Goal: Task Accomplishment & Management: Manage account settings

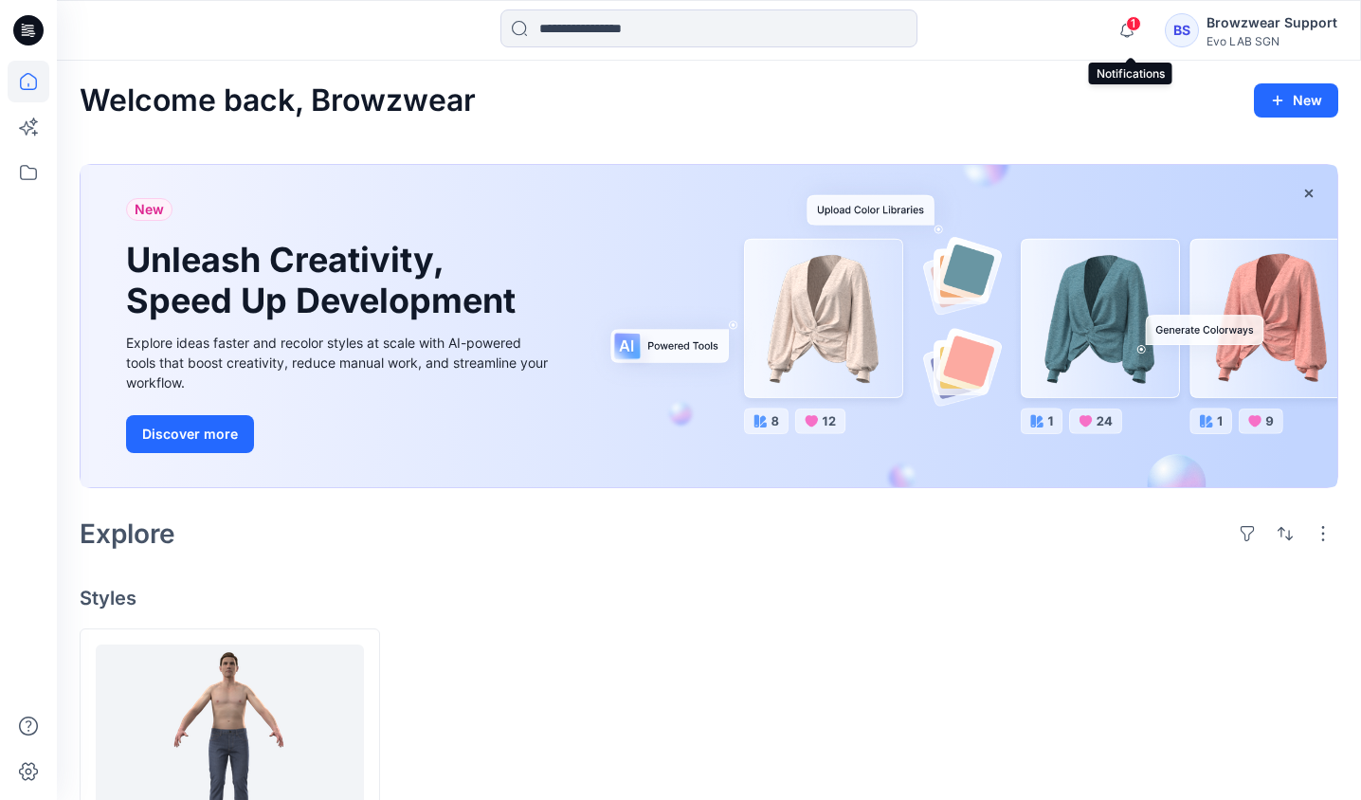
click at [1129, 21] on span "1" at bounding box center [1133, 23] width 15 height 15
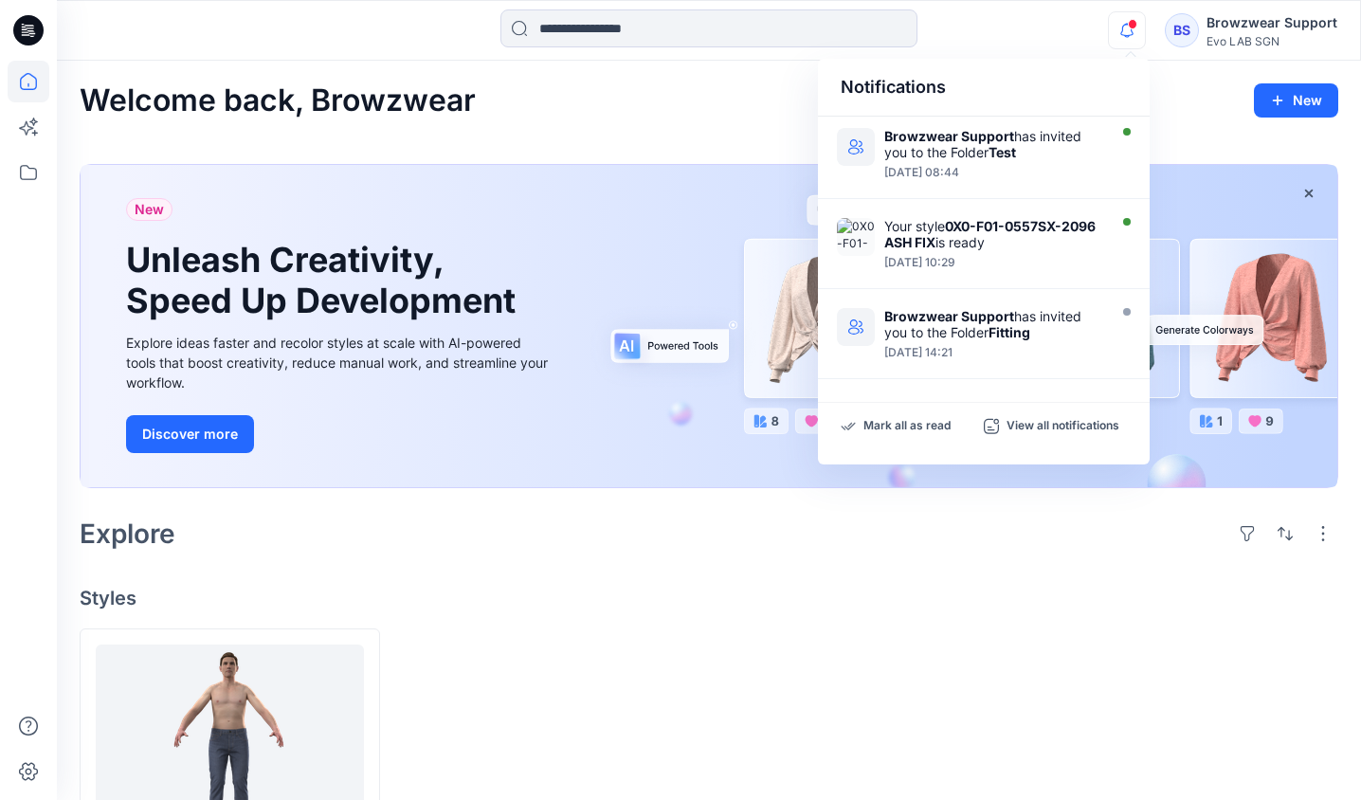
click at [1129, 21] on icon "button" at bounding box center [1127, 30] width 36 height 38
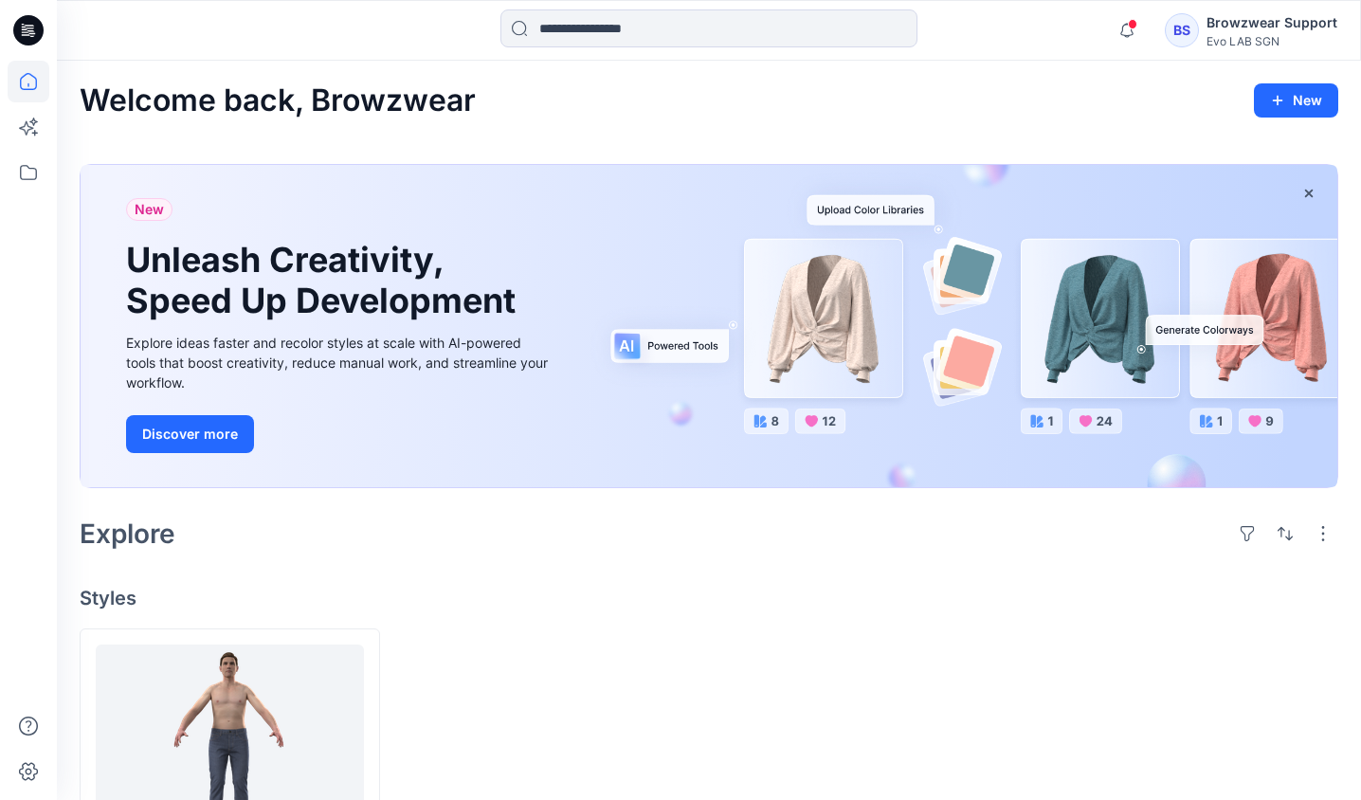
click at [1129, 21] on icon "button" at bounding box center [1127, 30] width 36 height 38
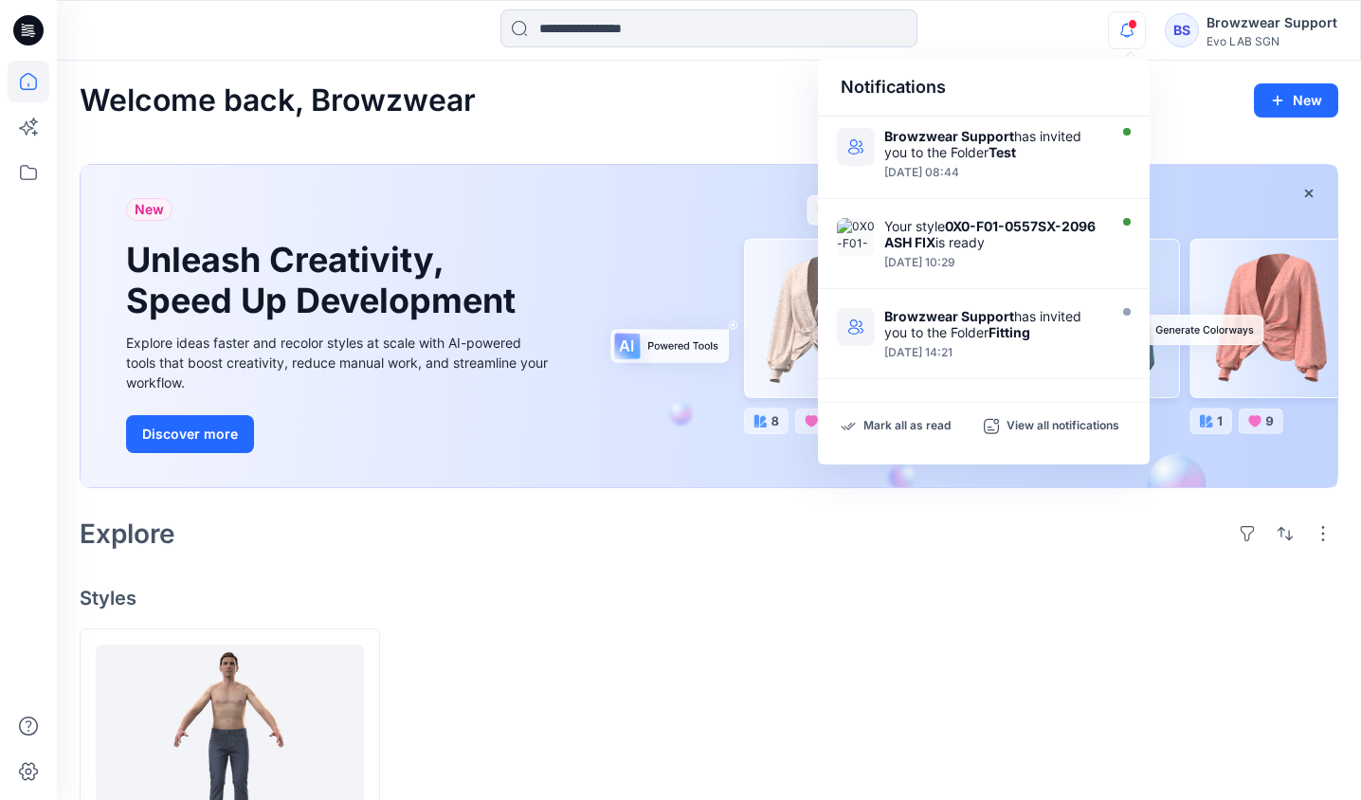
click at [1129, 21] on icon "button" at bounding box center [1127, 30] width 36 height 38
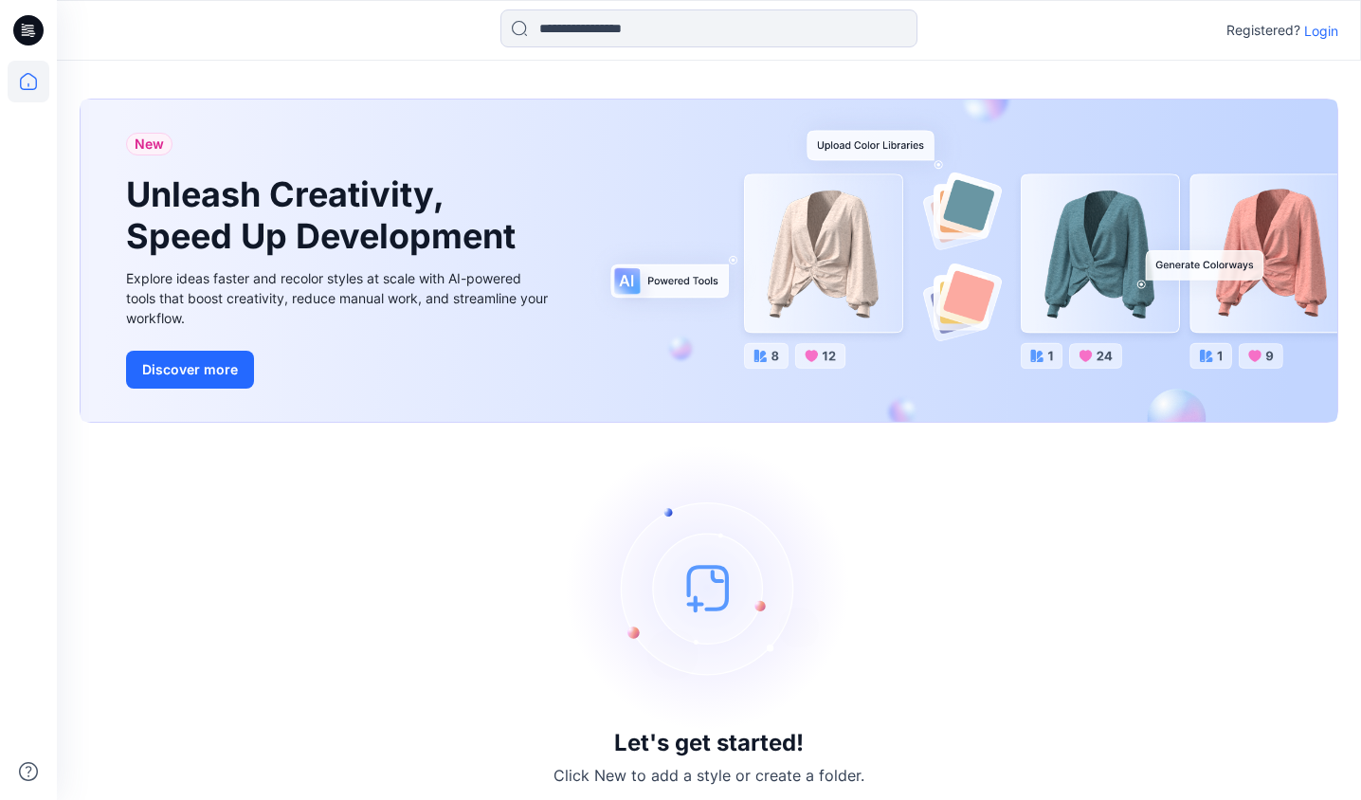
click at [1325, 29] on p "Login" at bounding box center [1321, 31] width 34 height 20
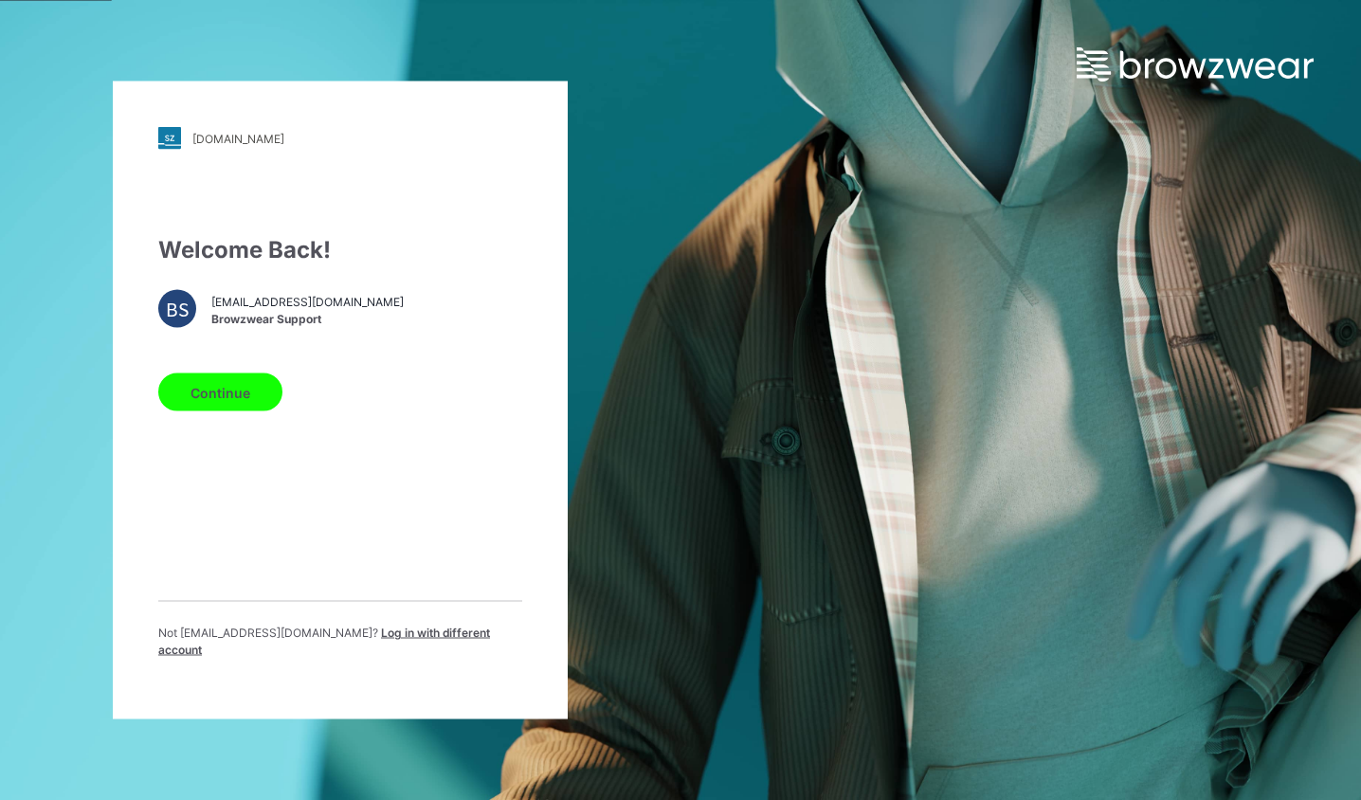
click at [229, 393] on button "Continue" at bounding box center [220, 392] width 124 height 38
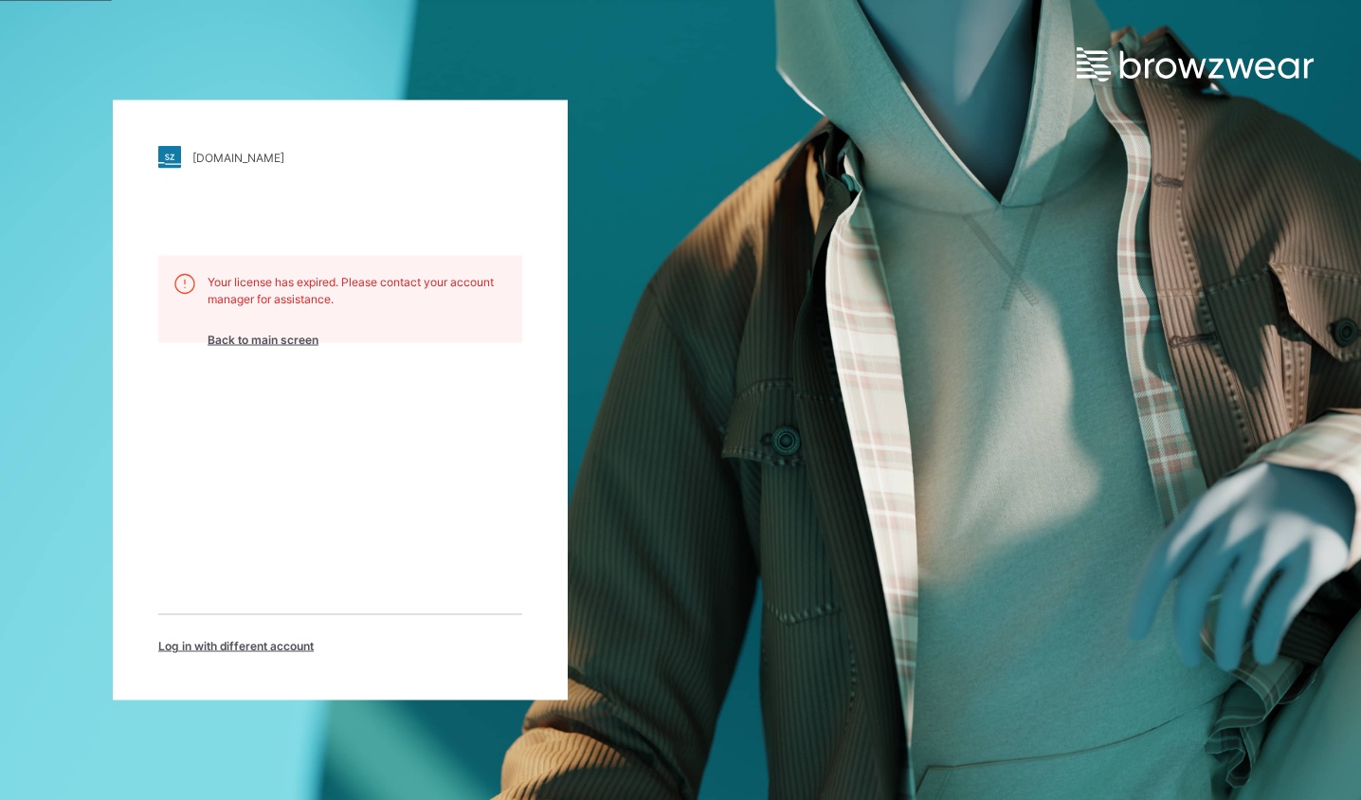
click at [270, 645] on span "Log in with different account" at bounding box center [235, 646] width 155 height 17
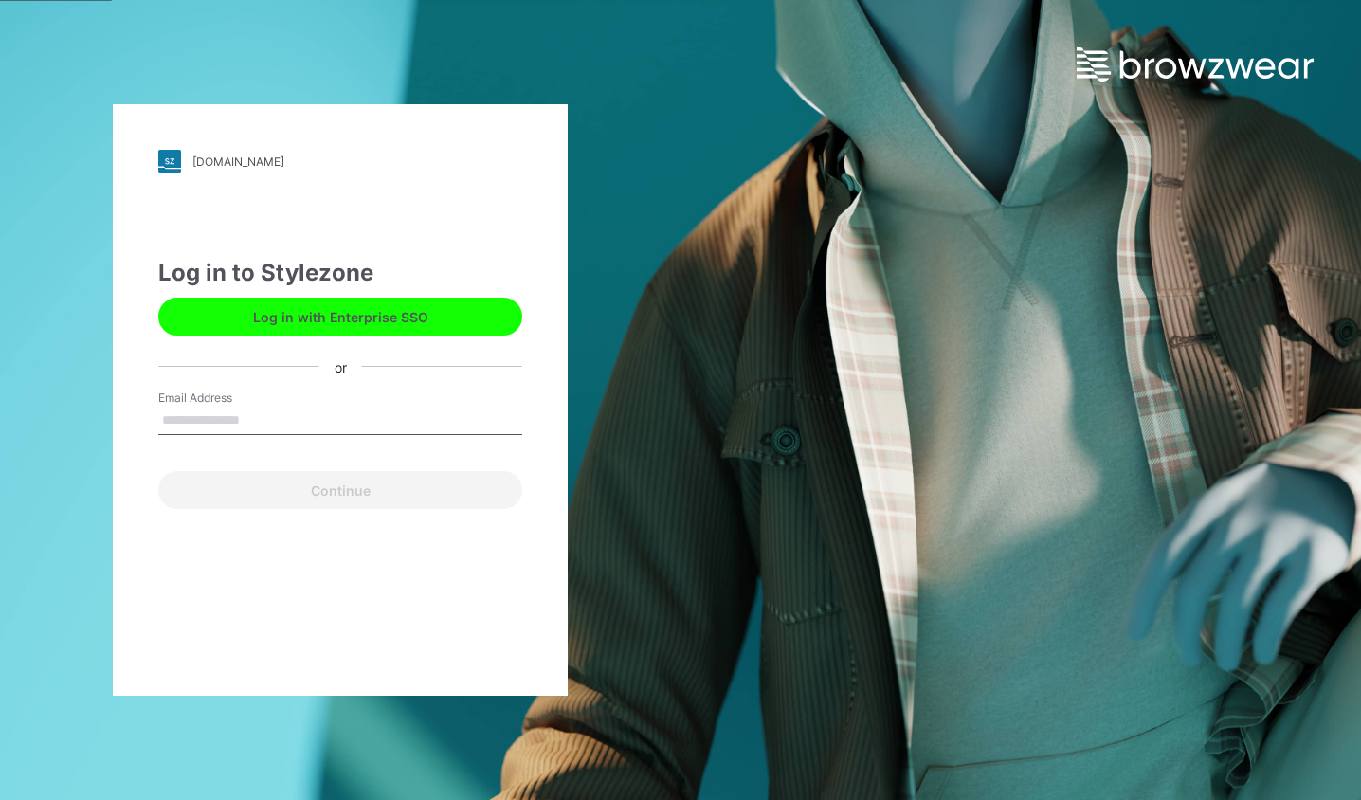
click at [395, 418] on input "Email Address" at bounding box center [340, 420] width 364 height 28
type input "**********"
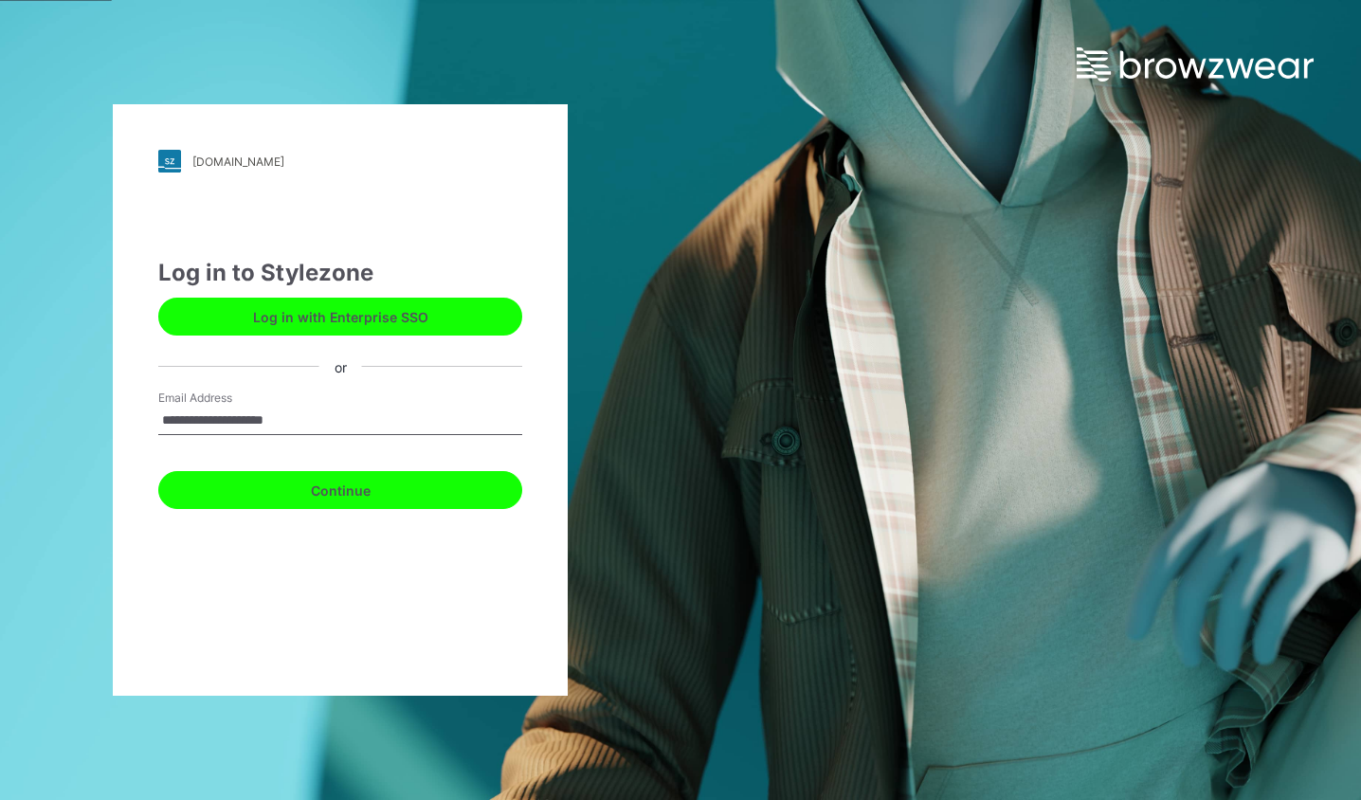
click at [389, 493] on button "Continue" at bounding box center [340, 490] width 364 height 38
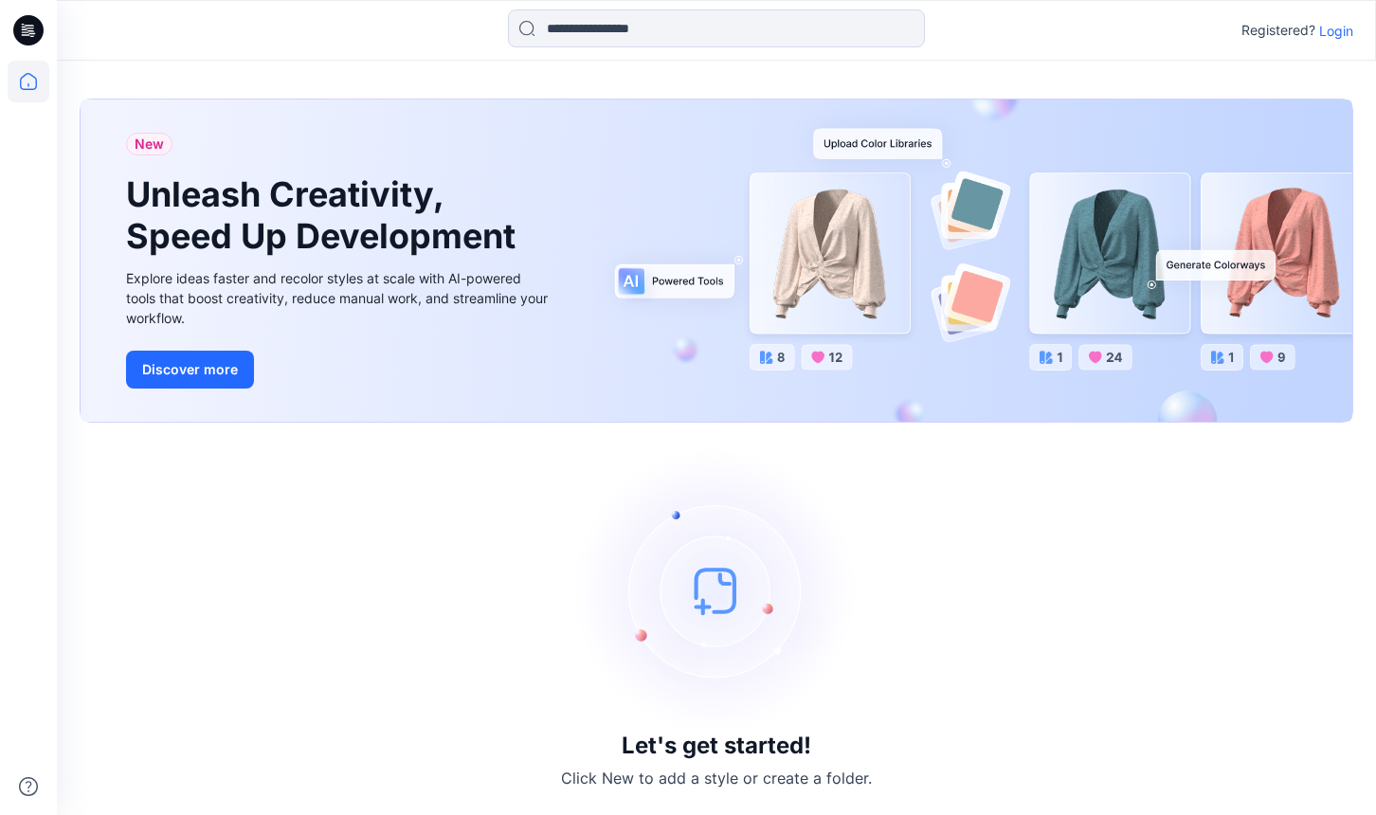
click at [1338, 30] on p "Login" at bounding box center [1336, 31] width 34 height 20
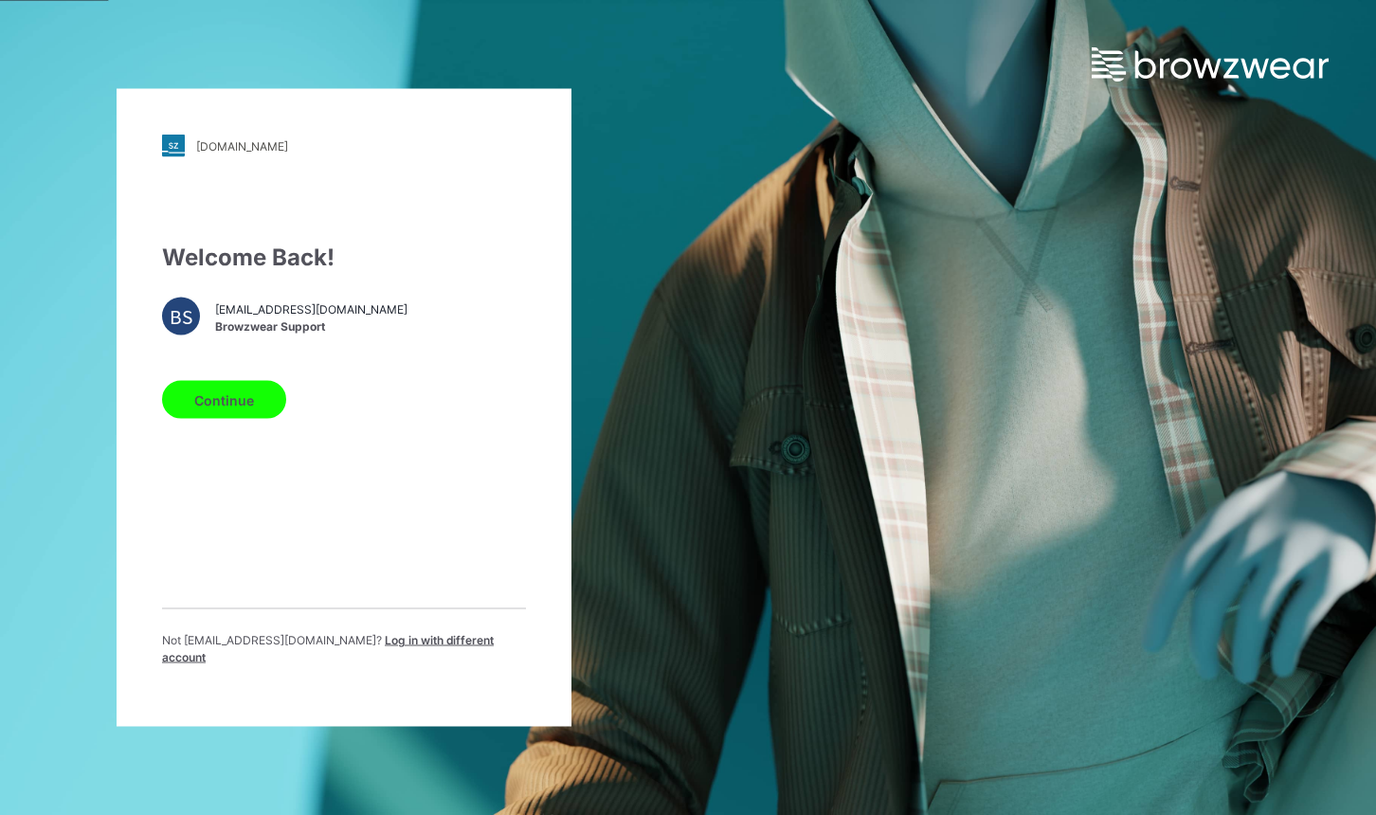
click at [224, 417] on button "Continue" at bounding box center [224, 400] width 124 height 38
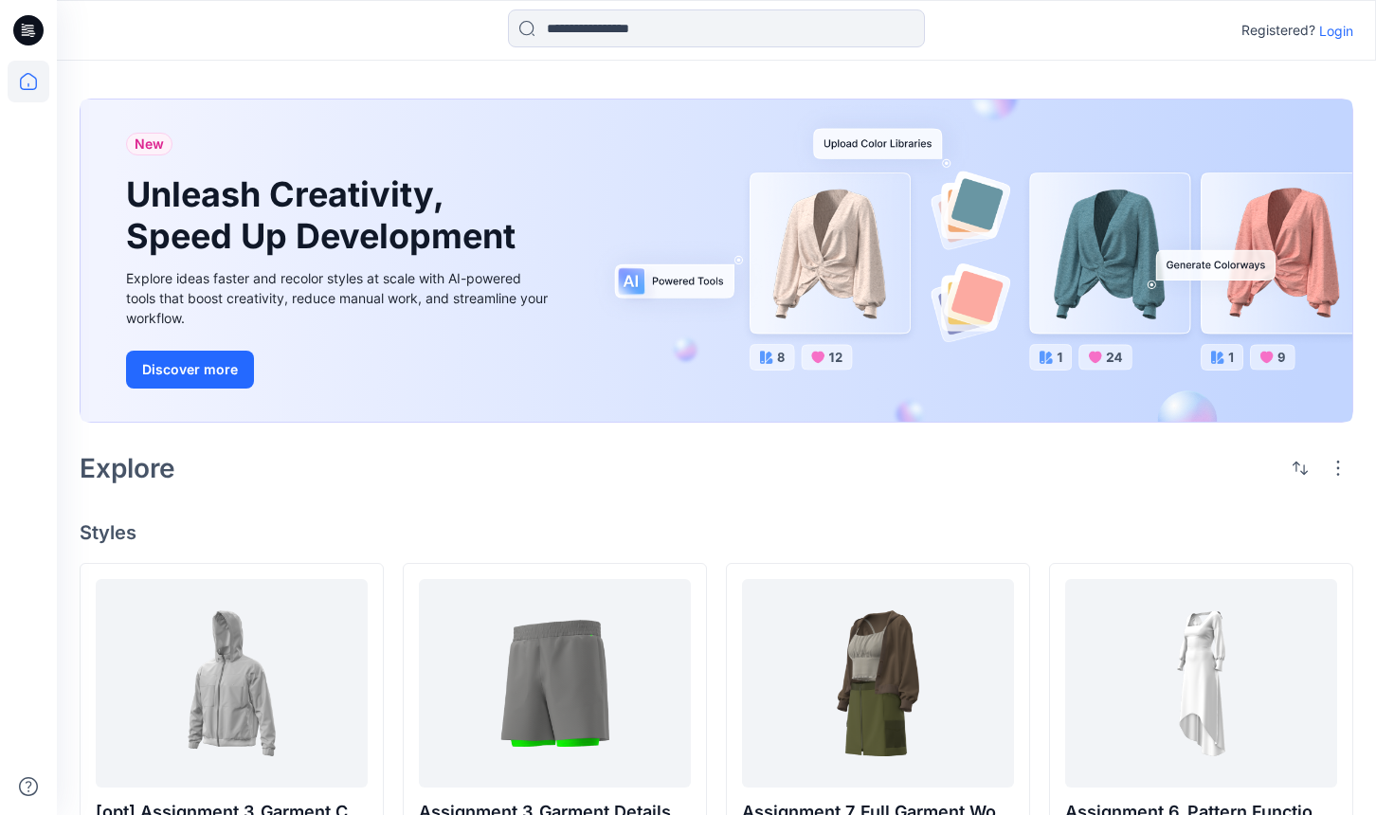
click at [1342, 35] on p "Login" at bounding box center [1336, 31] width 34 height 20
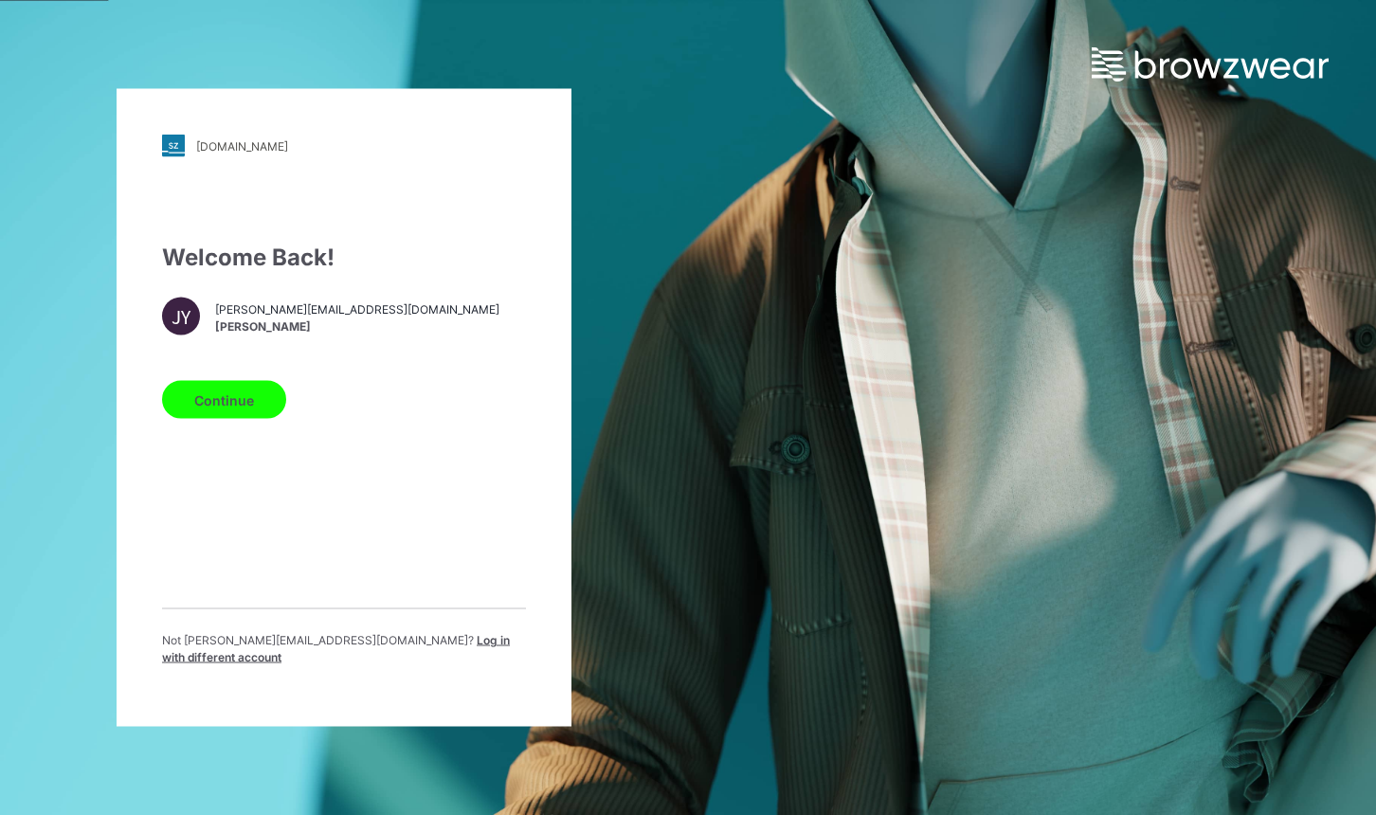
click at [238, 409] on button "Continue" at bounding box center [224, 400] width 124 height 38
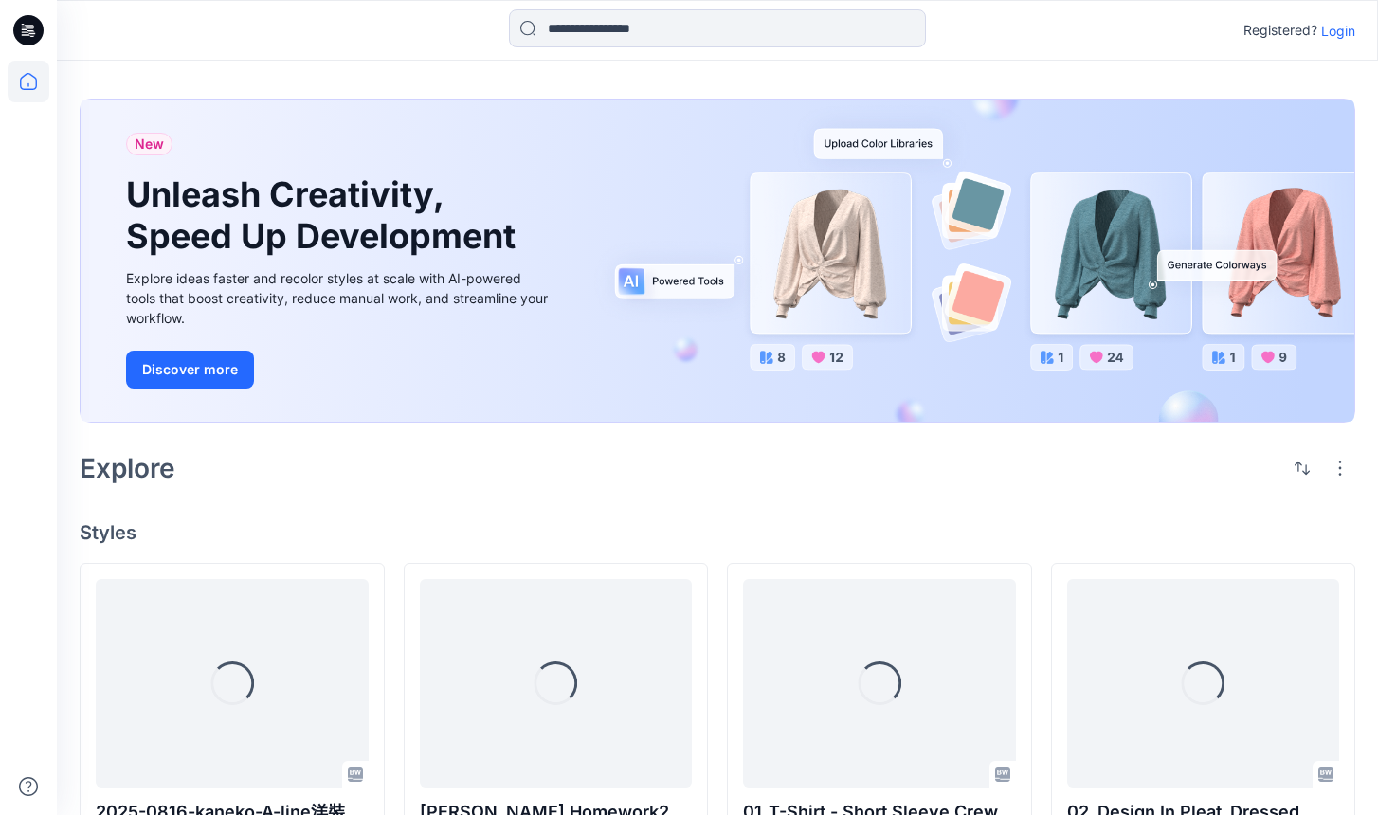
click at [1334, 24] on p "Login" at bounding box center [1338, 31] width 34 height 20
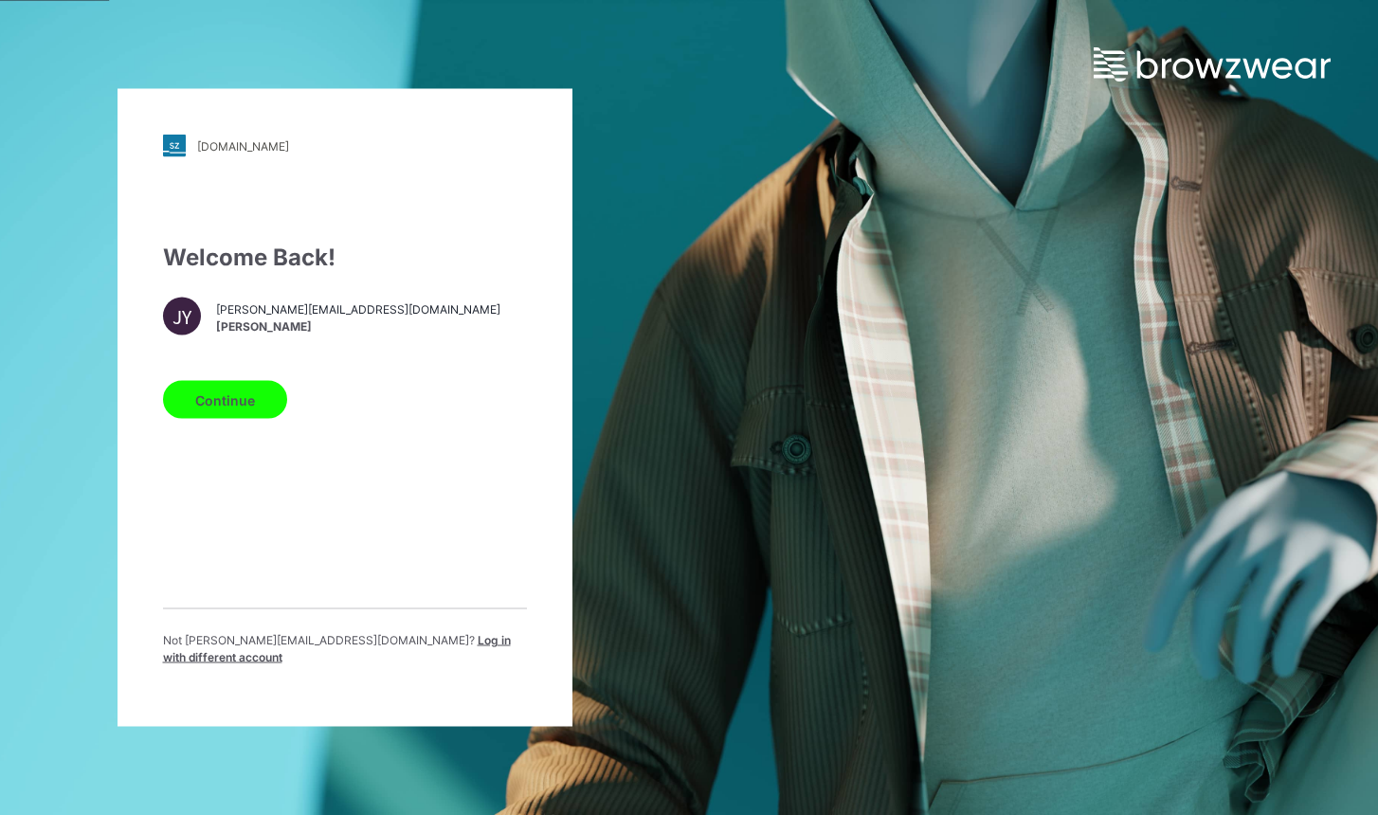
click at [244, 404] on button "Continue" at bounding box center [225, 400] width 124 height 38
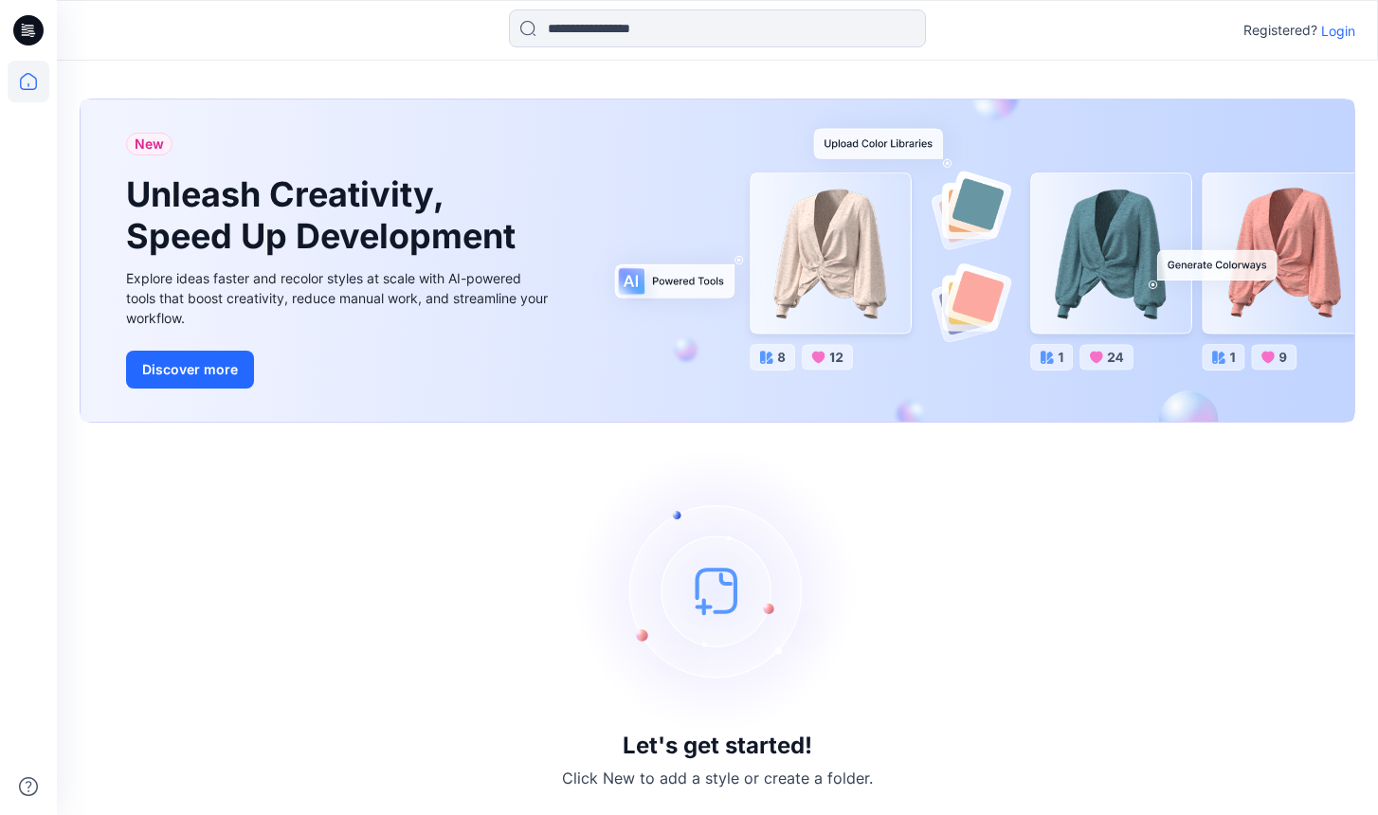
click at [1342, 32] on p "Login" at bounding box center [1338, 31] width 34 height 20
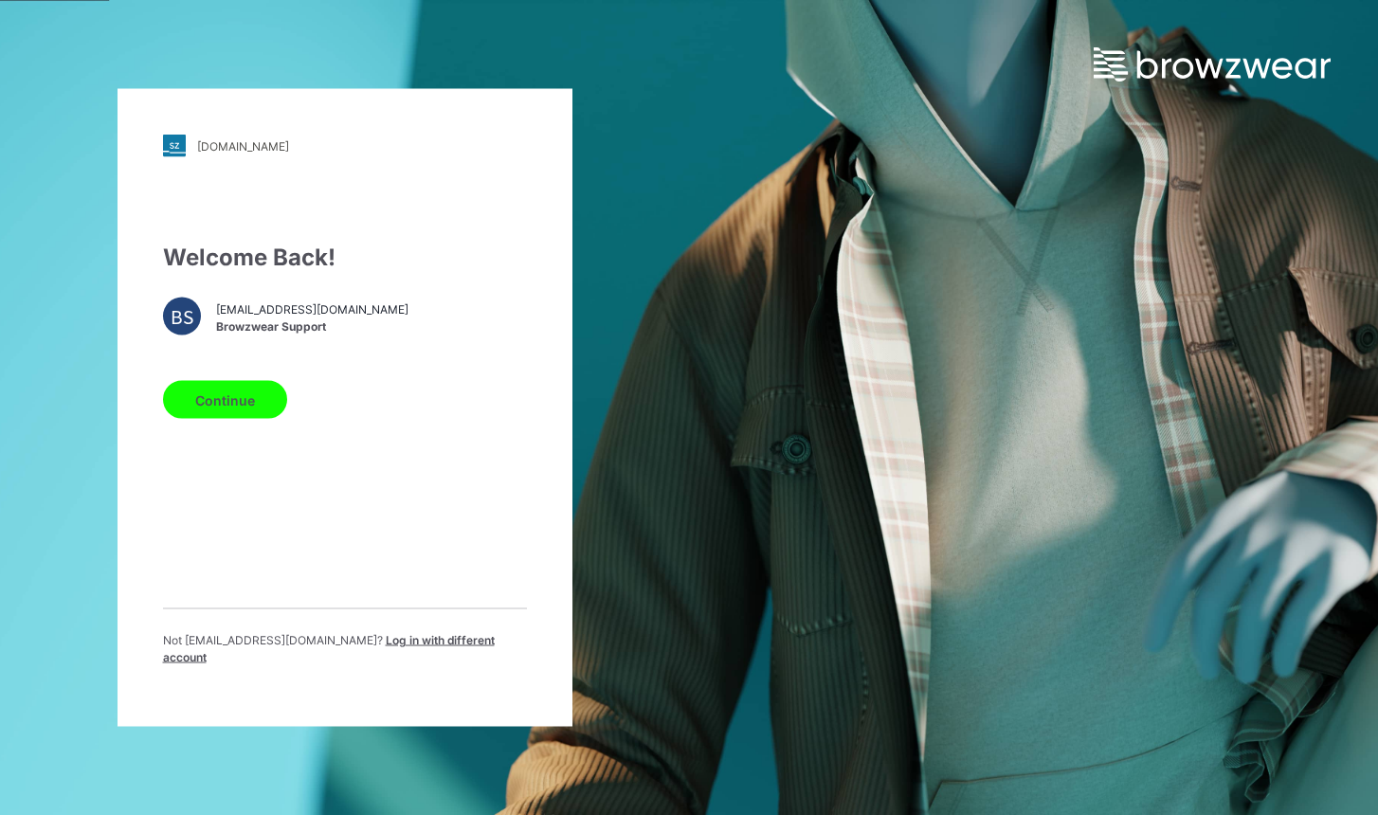
click at [215, 414] on button "Continue" at bounding box center [225, 400] width 124 height 38
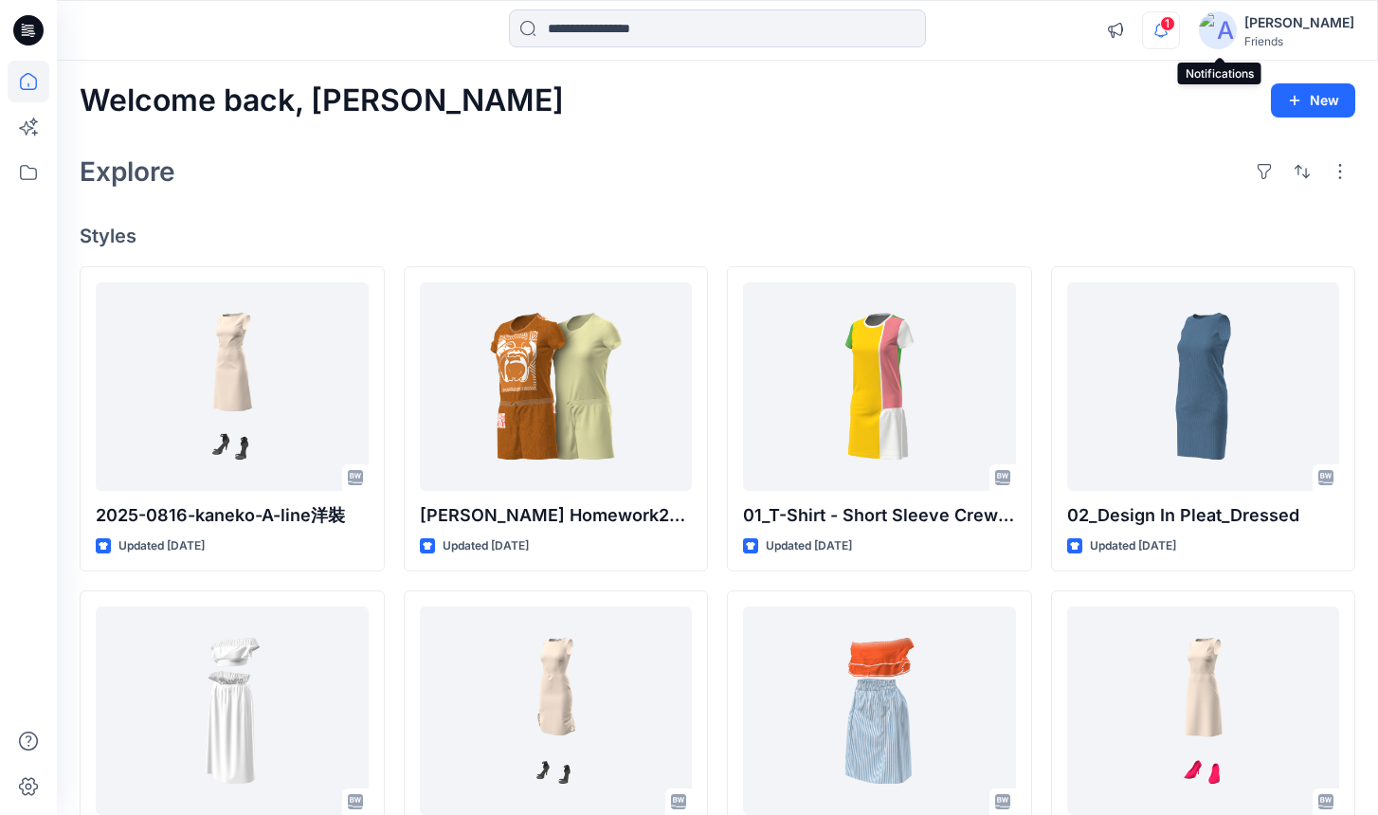
click at [1179, 41] on icon "button" at bounding box center [1161, 30] width 36 height 38
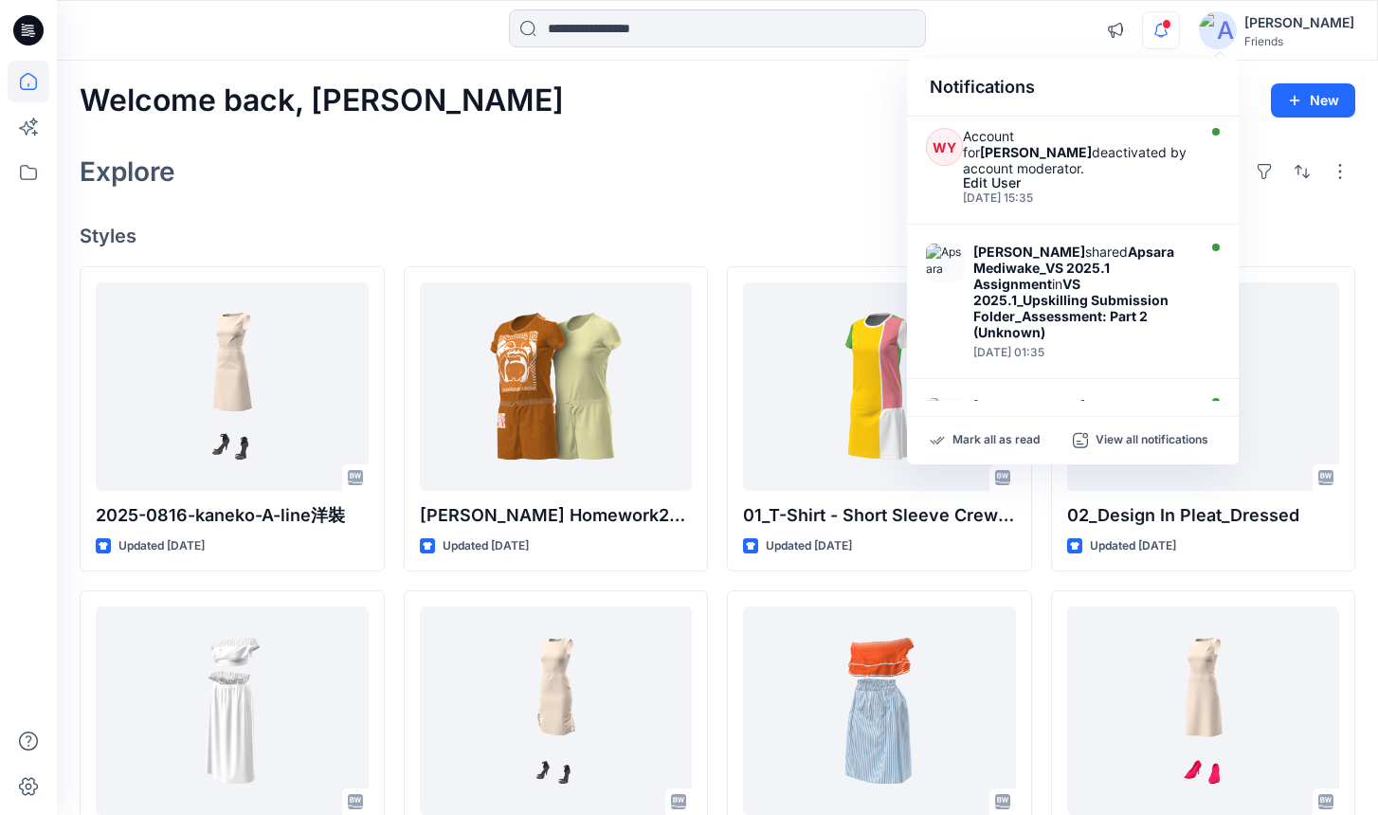
click at [1179, 41] on icon "button" at bounding box center [1161, 30] width 36 height 38
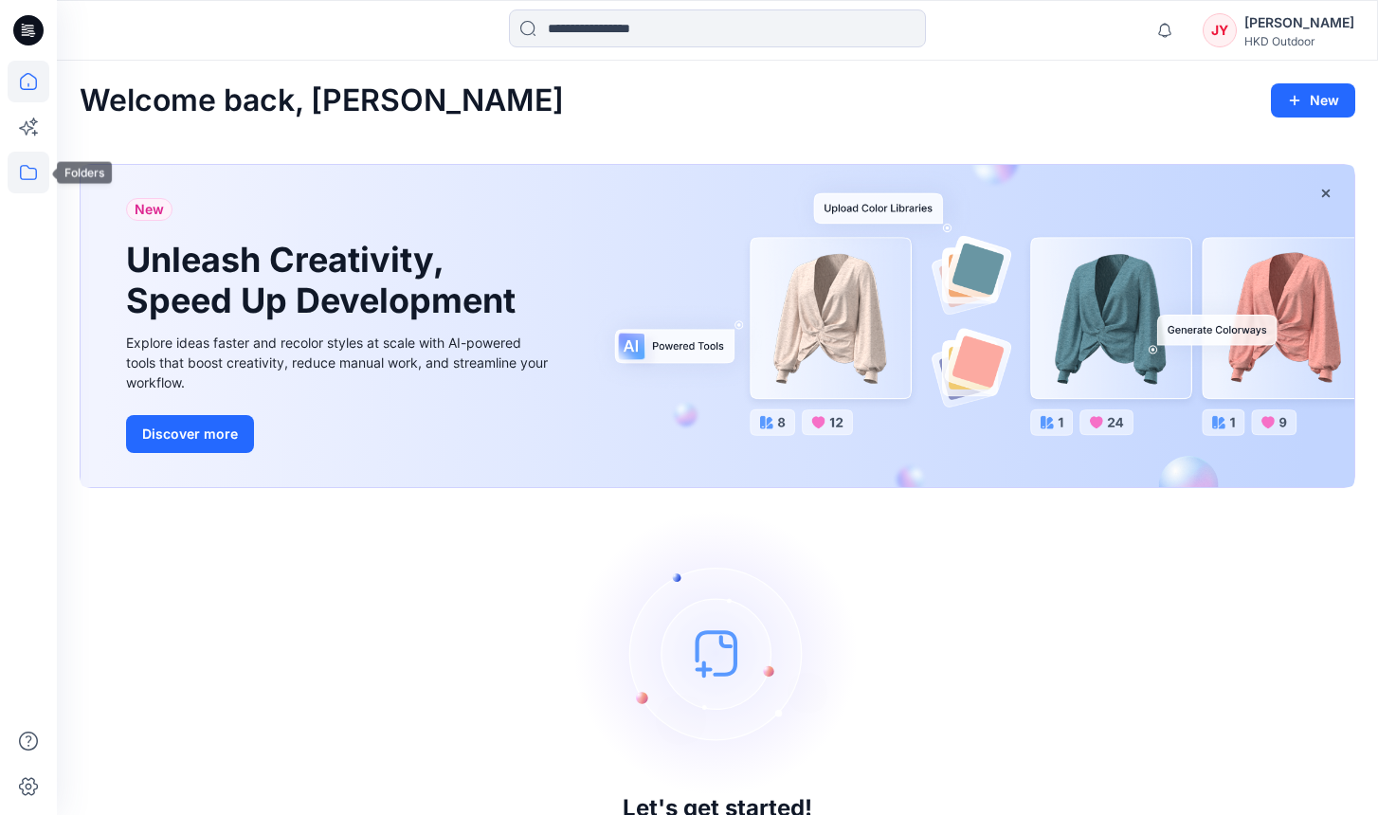
click at [20, 175] on icon at bounding box center [28, 172] width 17 height 15
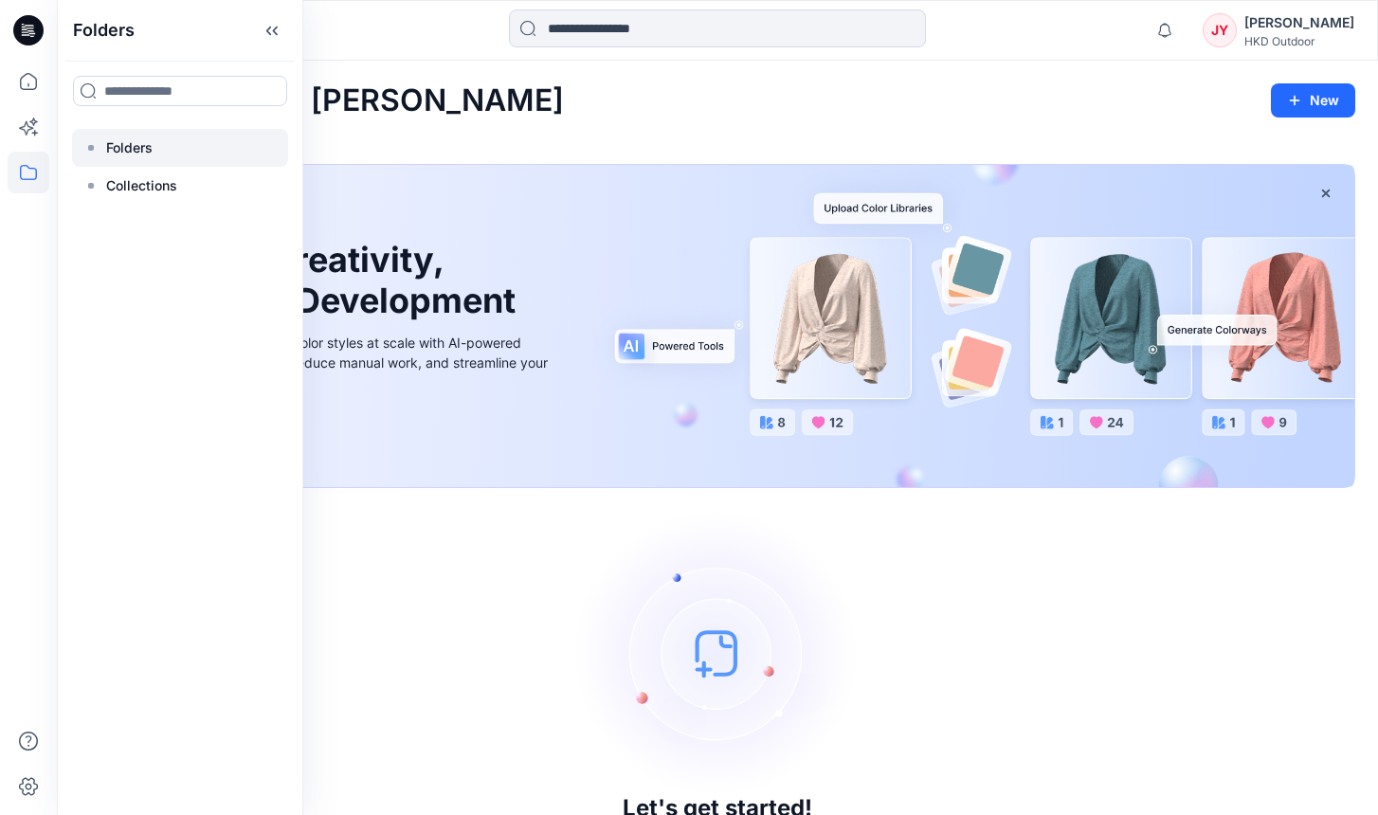
click at [140, 165] on div at bounding box center [180, 148] width 216 height 38
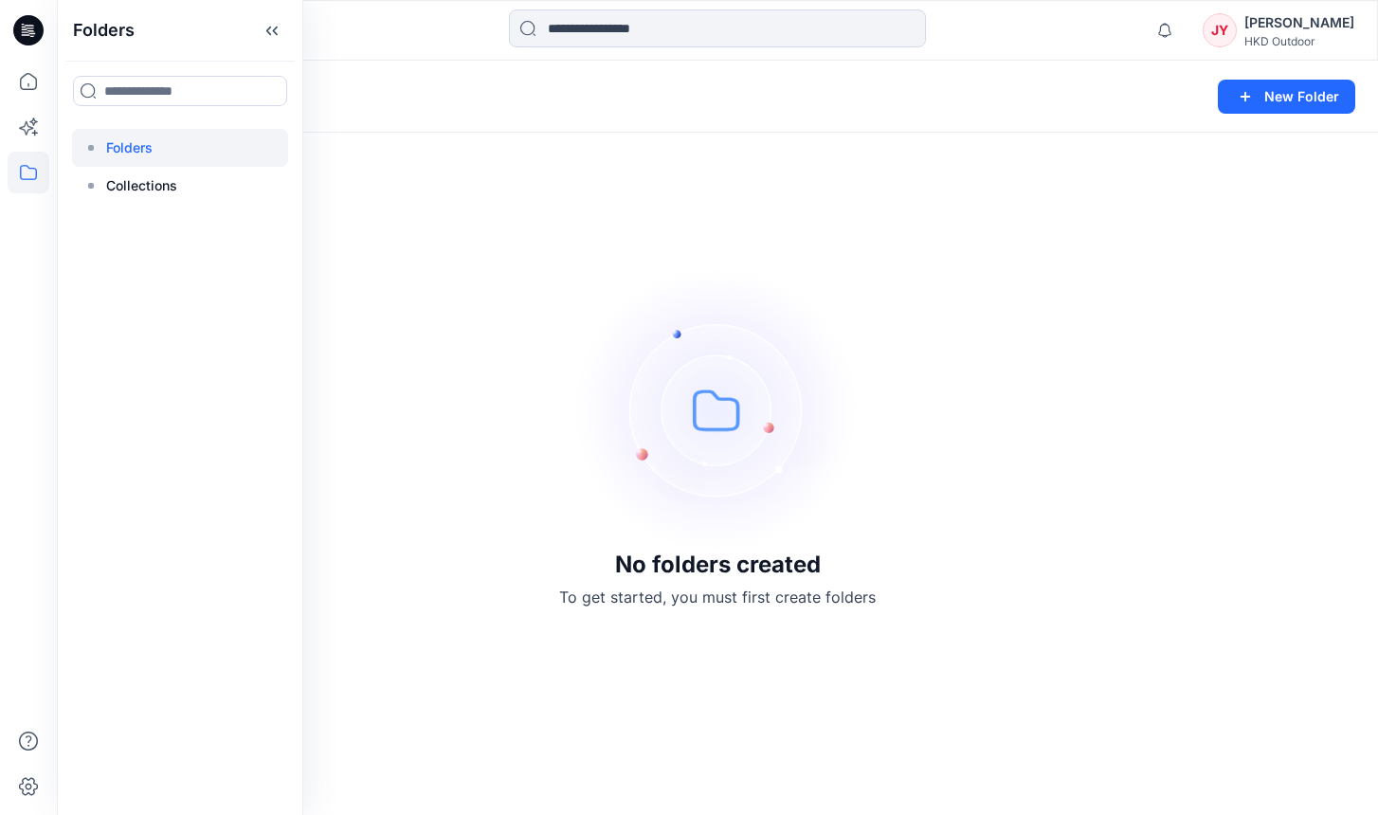
click at [137, 155] on p "Folders" at bounding box center [129, 147] width 46 height 23
click at [208, 149] on div at bounding box center [180, 148] width 216 height 38
click at [233, 146] on div at bounding box center [180, 148] width 216 height 38
click at [547, 291] on div "No folders created To get started, you must first create folders" at bounding box center [717, 438] width 1321 height 754
click at [37, 172] on icon at bounding box center [29, 173] width 42 height 42
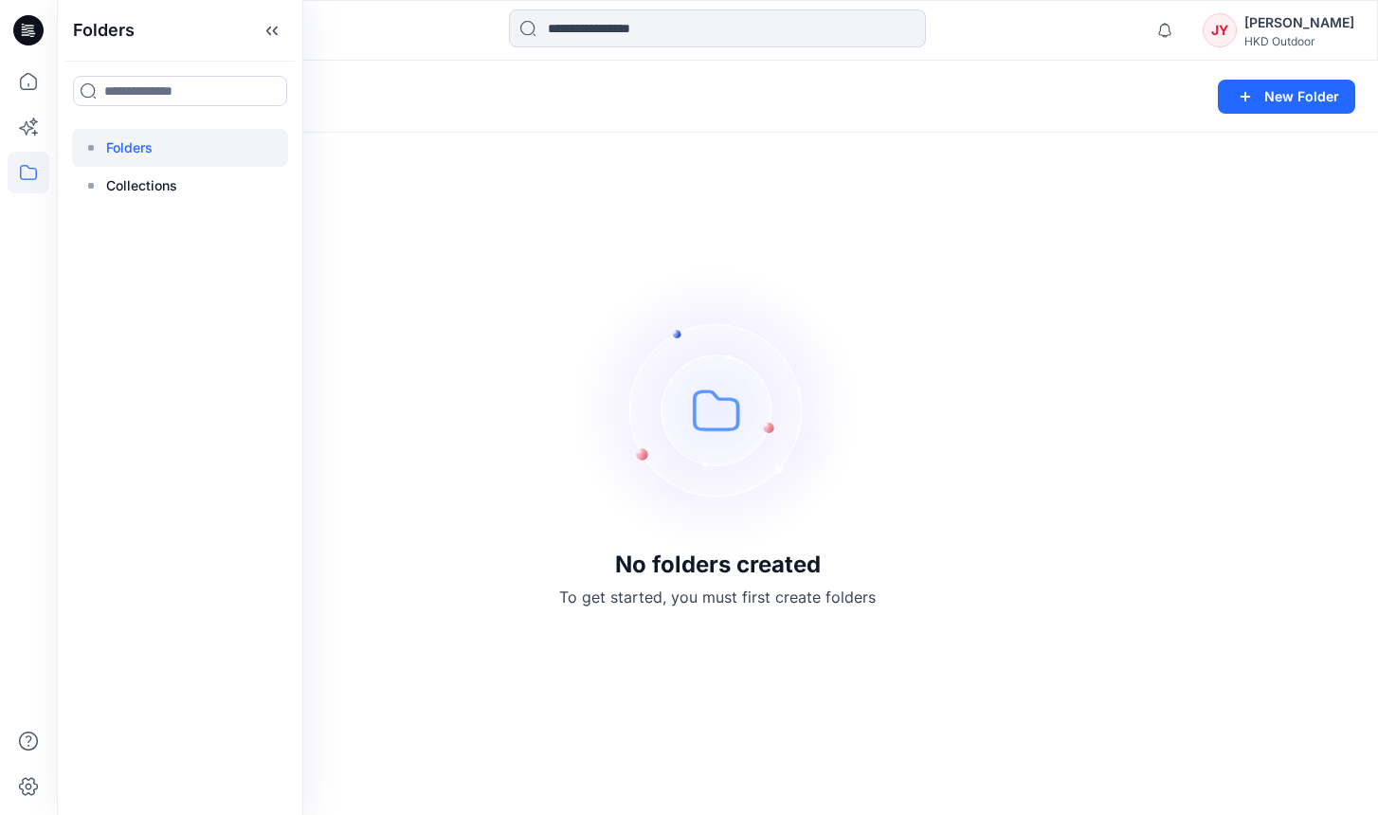
click at [183, 147] on div at bounding box center [180, 148] width 216 height 38
click at [532, 208] on div "No folders created To get started, you must first create folders" at bounding box center [717, 438] width 1321 height 754
click at [1237, 45] on div "JY" at bounding box center [1219, 30] width 34 height 34
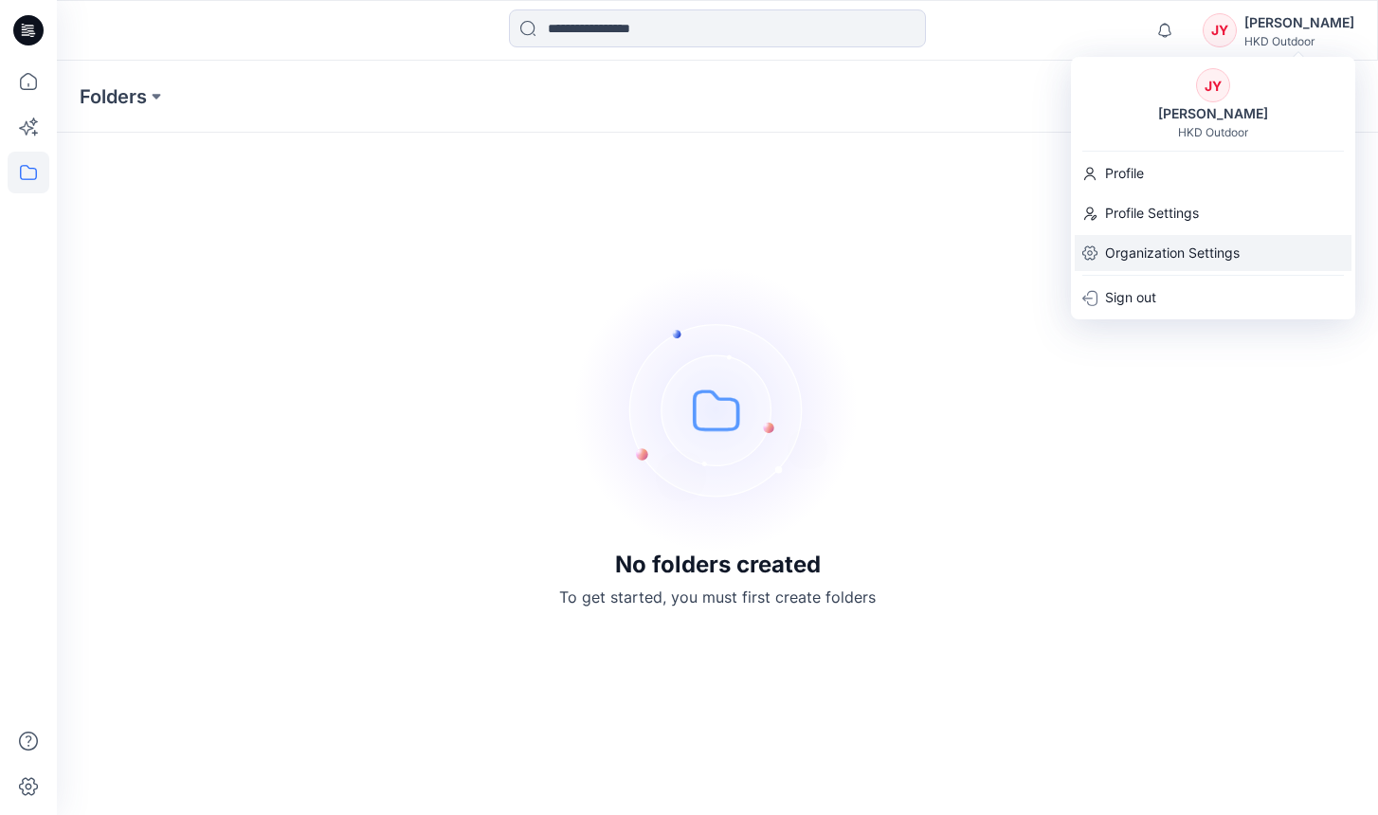
click at [1175, 258] on p "Organization Settings" at bounding box center [1172, 253] width 135 height 36
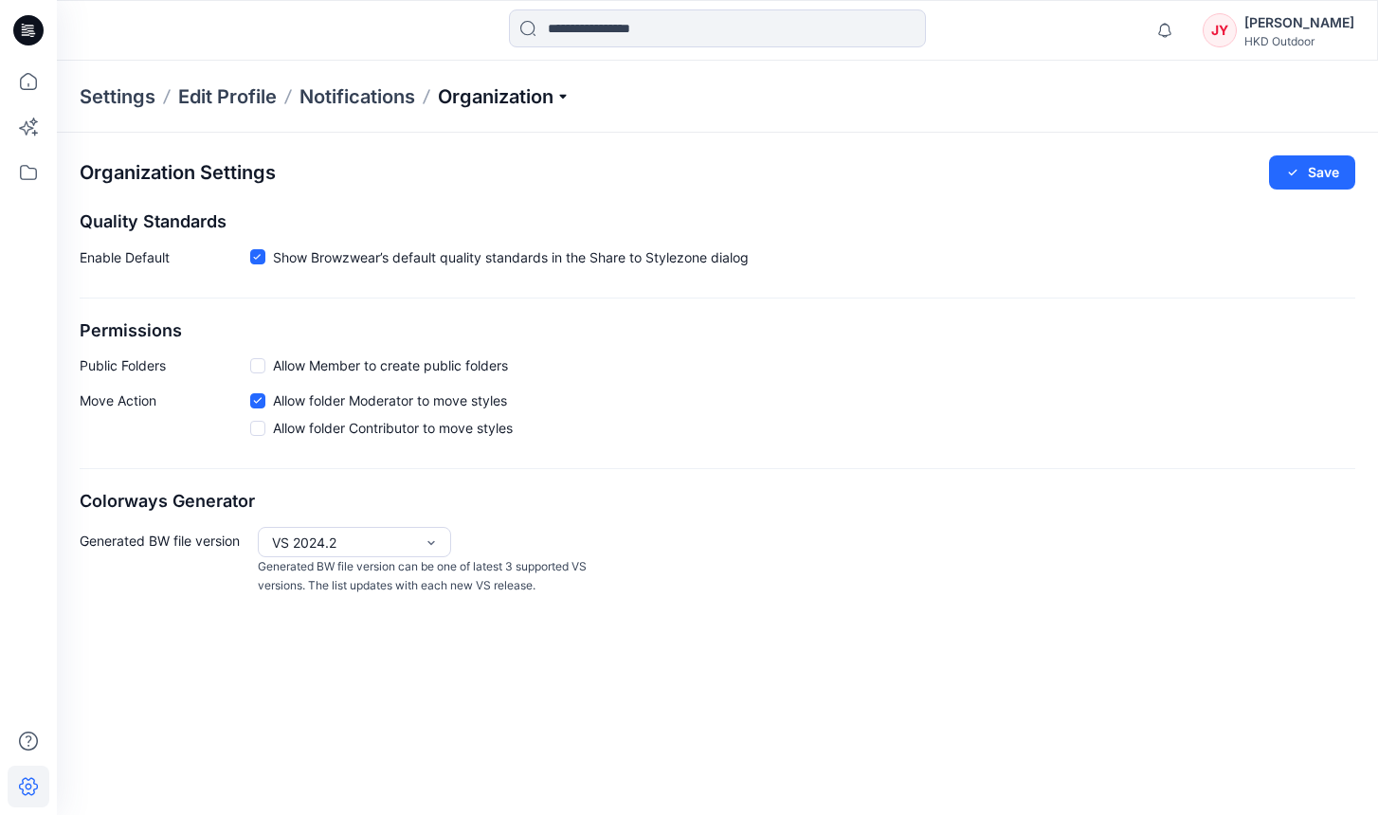
click at [529, 92] on p "Organization" at bounding box center [504, 96] width 133 height 27
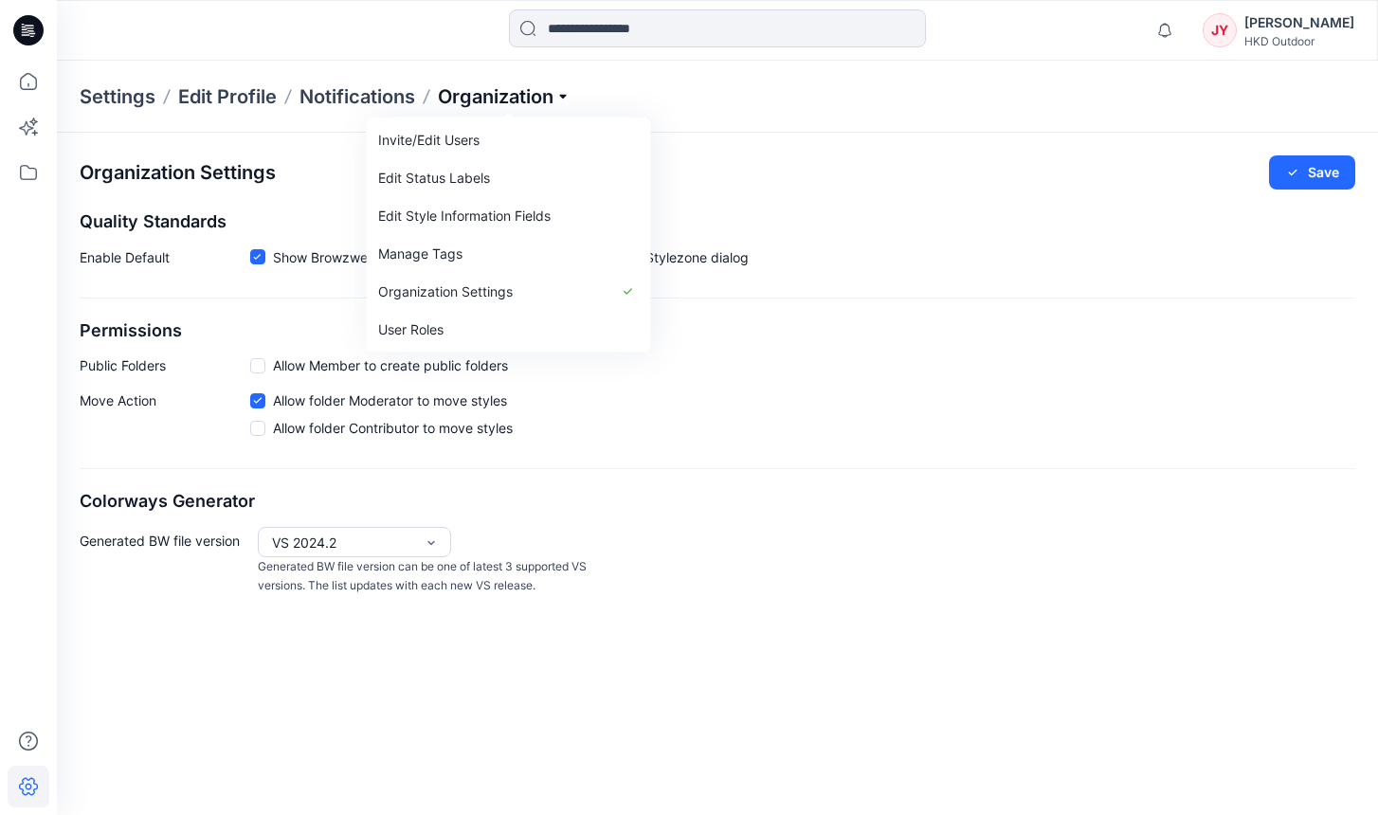
click at [529, 92] on p "Organization" at bounding box center [504, 96] width 133 height 27
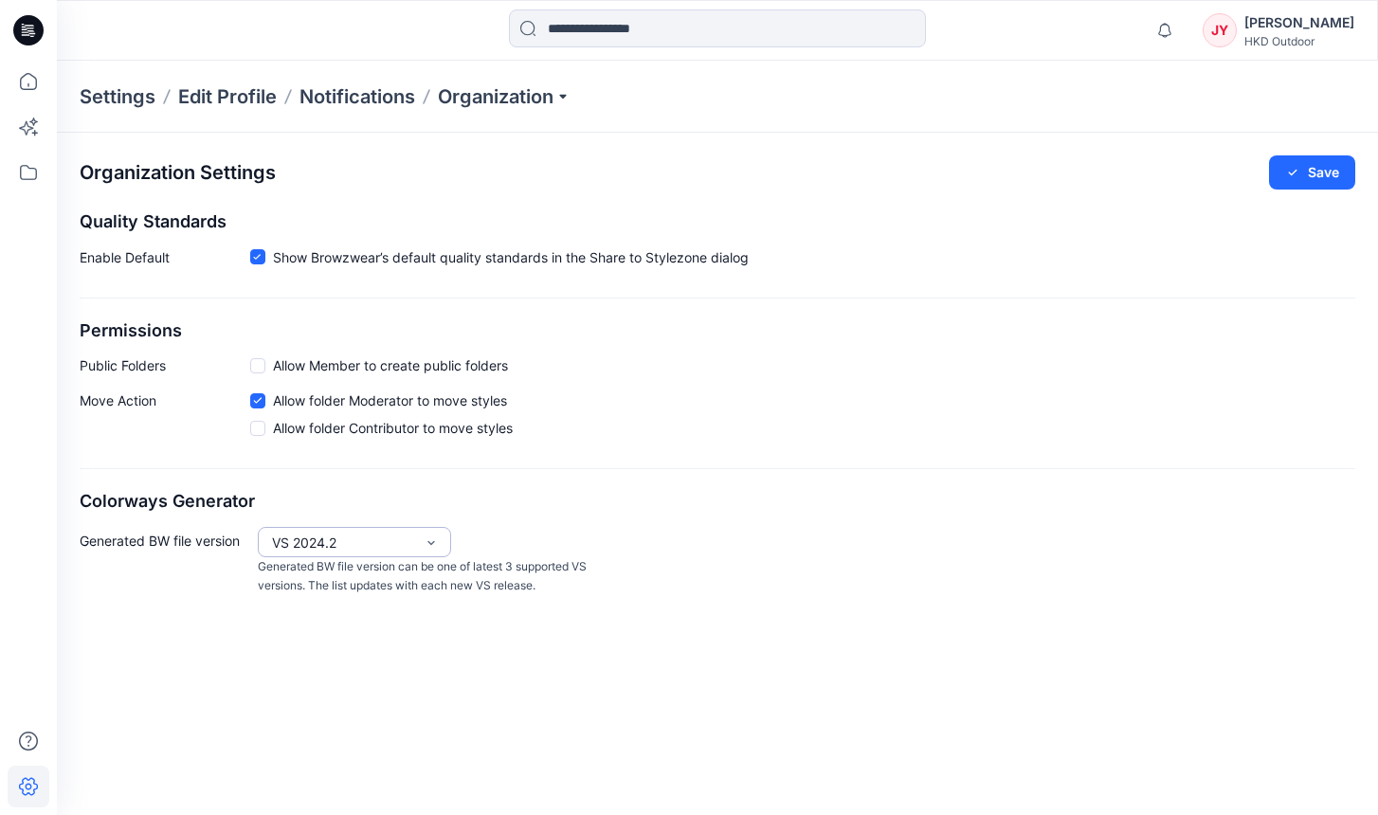
click at [411, 535] on div "VS 2024.2" at bounding box center [343, 543] width 142 height 20
click at [393, 608] on div "VS 2025.1" at bounding box center [355, 614] width 186 height 33
click at [1327, 177] on button "Save" at bounding box center [1312, 172] width 86 height 34
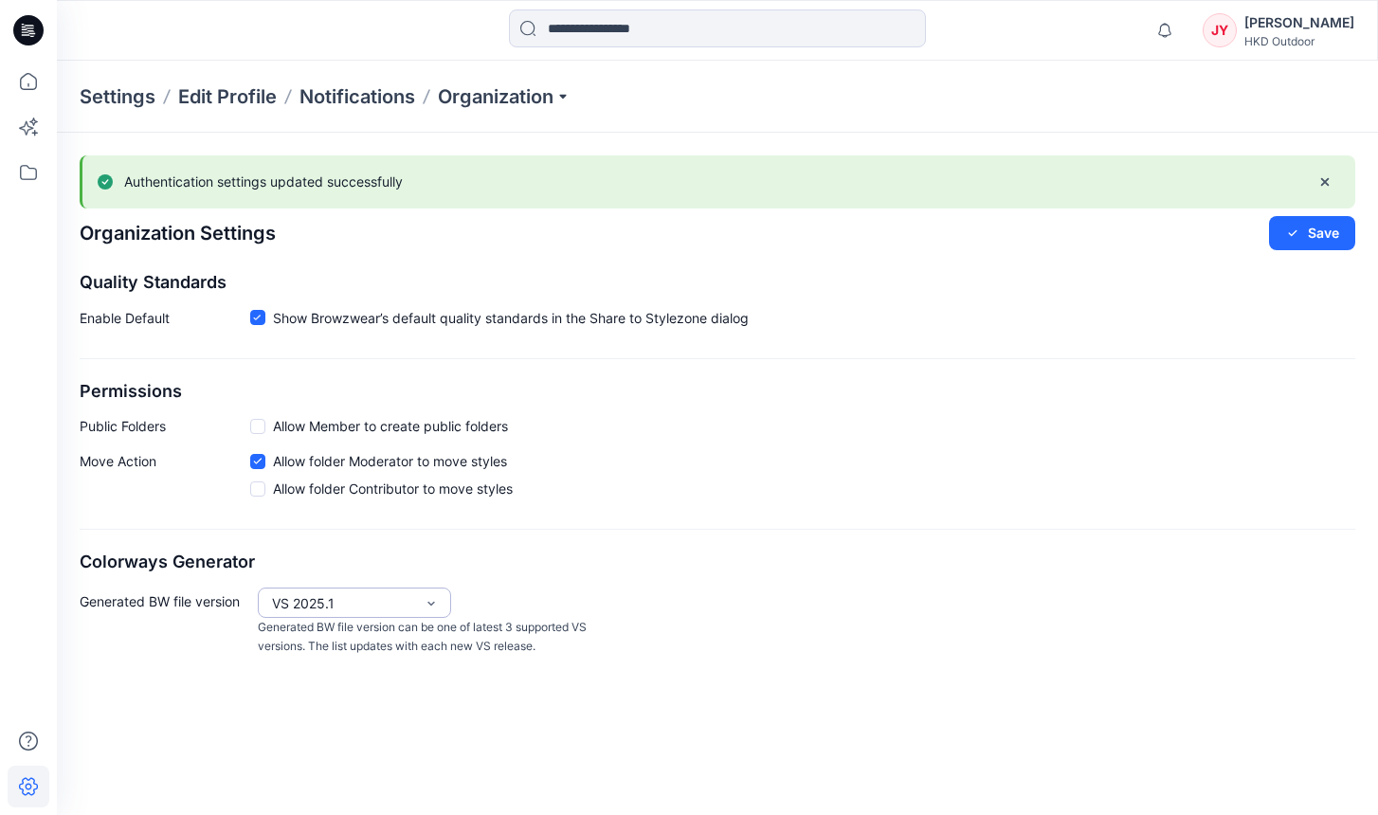
click at [385, 604] on div "VS 2025.1" at bounding box center [343, 603] width 142 height 20
click at [354, 702] on div "VS 2024.2" at bounding box center [355, 708] width 186 height 33
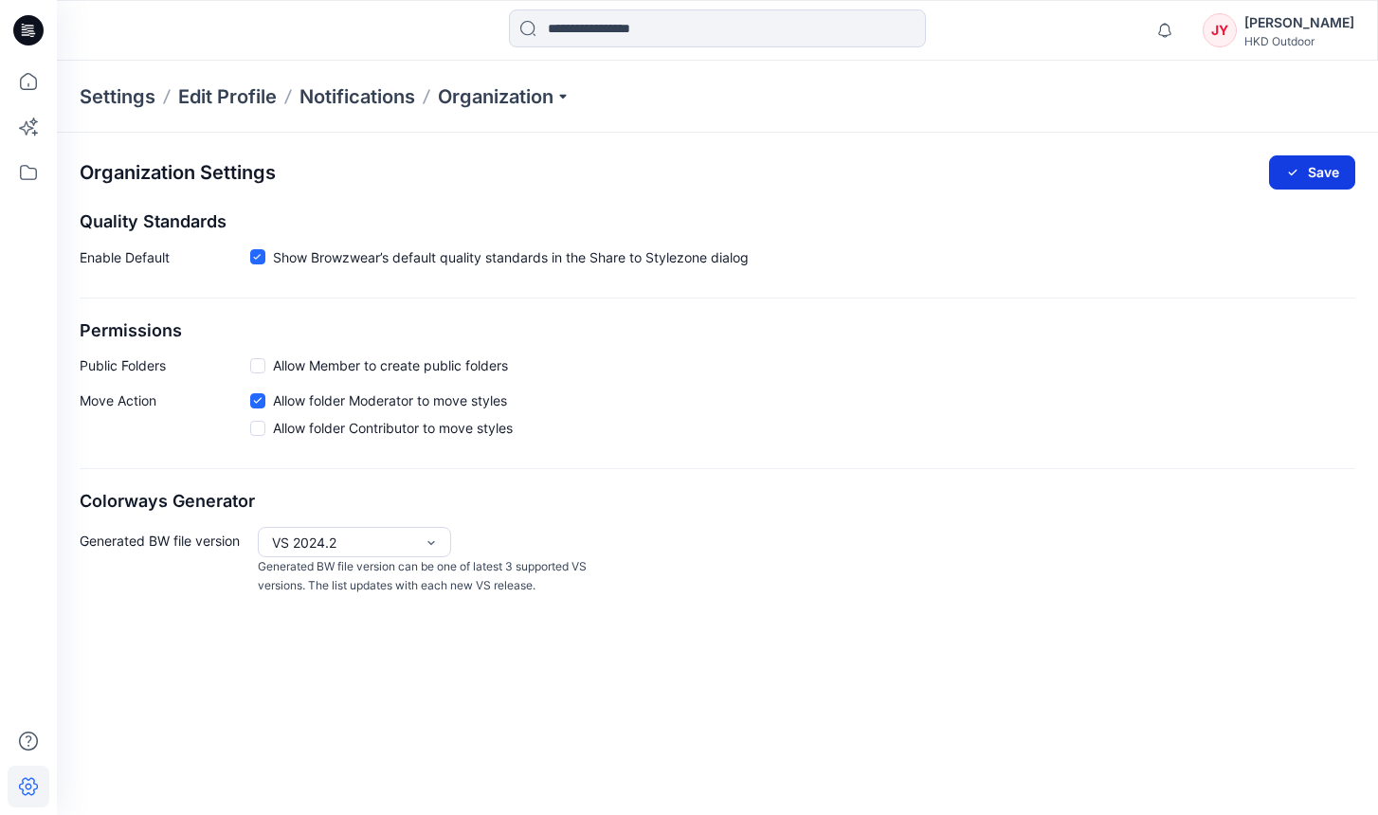
click at [1319, 171] on button "Save" at bounding box center [1312, 172] width 86 height 34
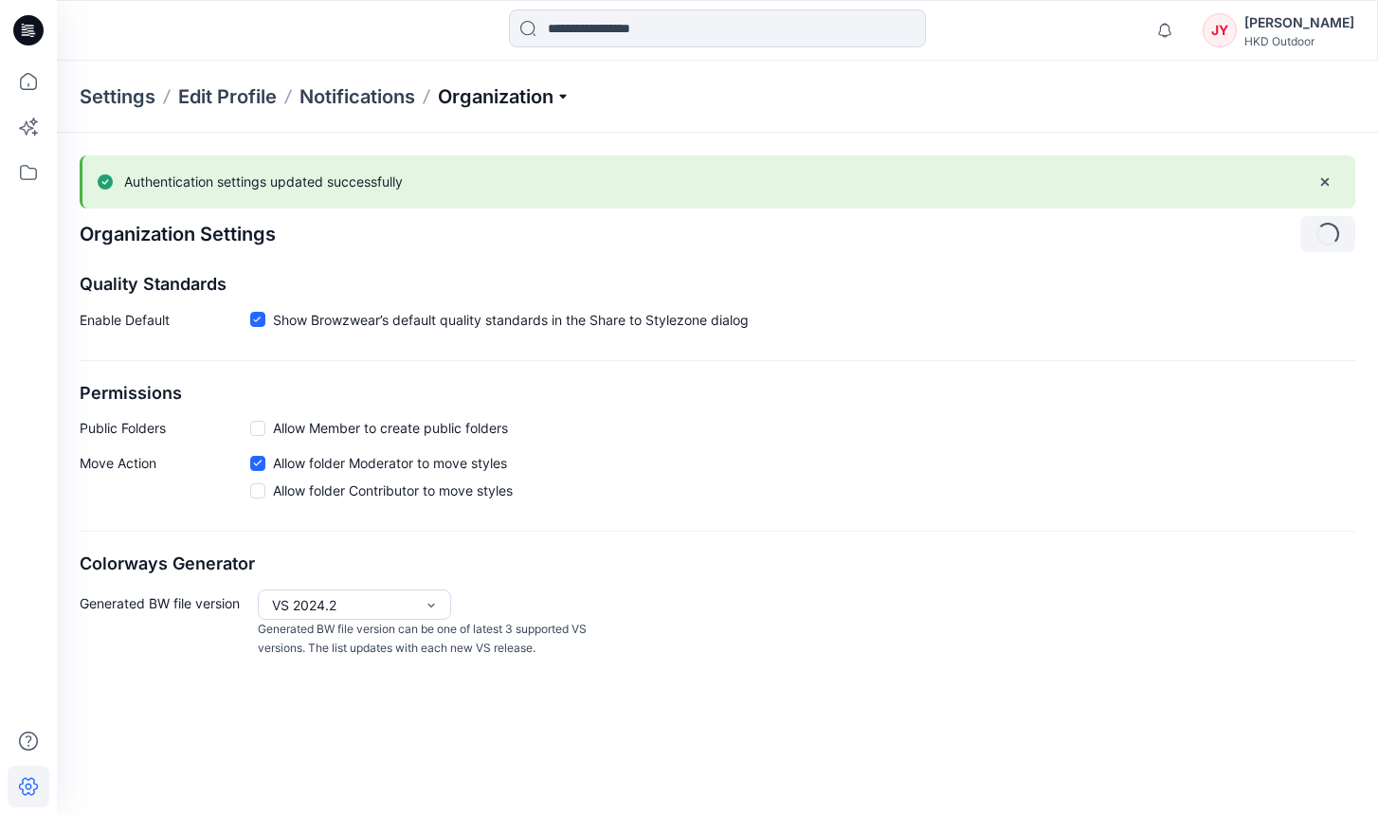
click at [530, 97] on p "Organization" at bounding box center [504, 96] width 133 height 27
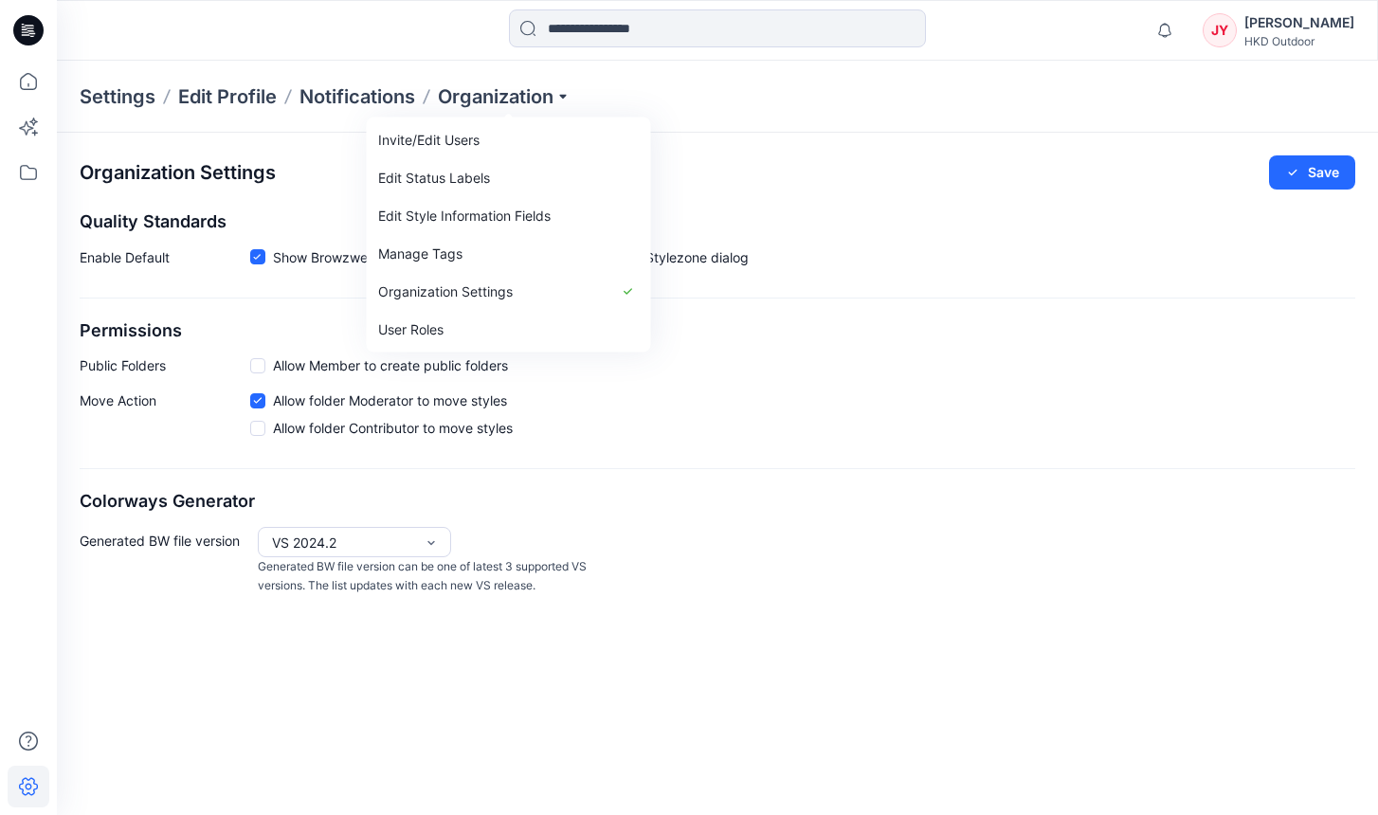
click at [1014, 423] on div "Move Action Allow folder Moderator to move styles Allow folder Contributor to m…" at bounding box center [717, 417] width 1275 height 55
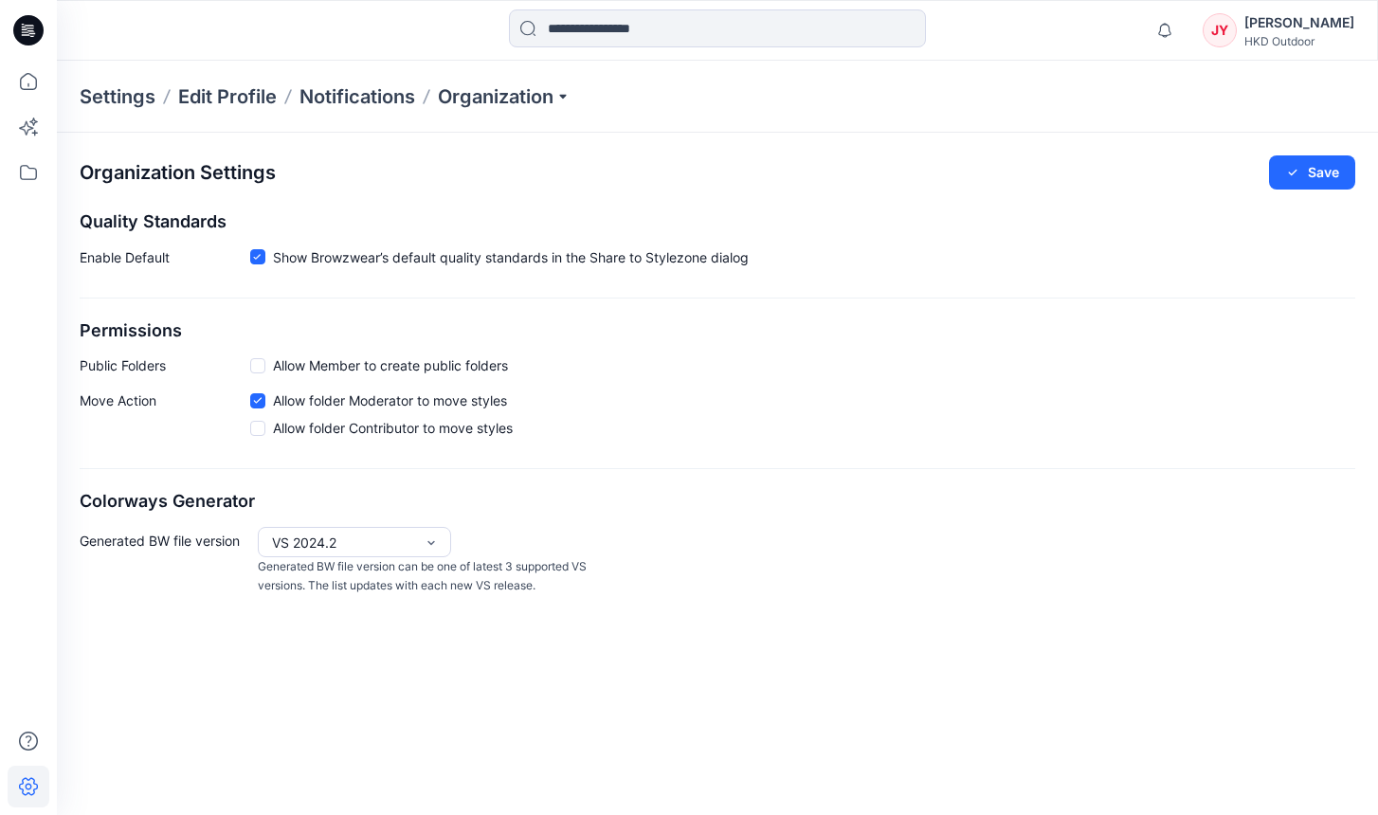
click at [1330, 35] on div "HKD Outdoor" at bounding box center [1299, 41] width 110 height 14
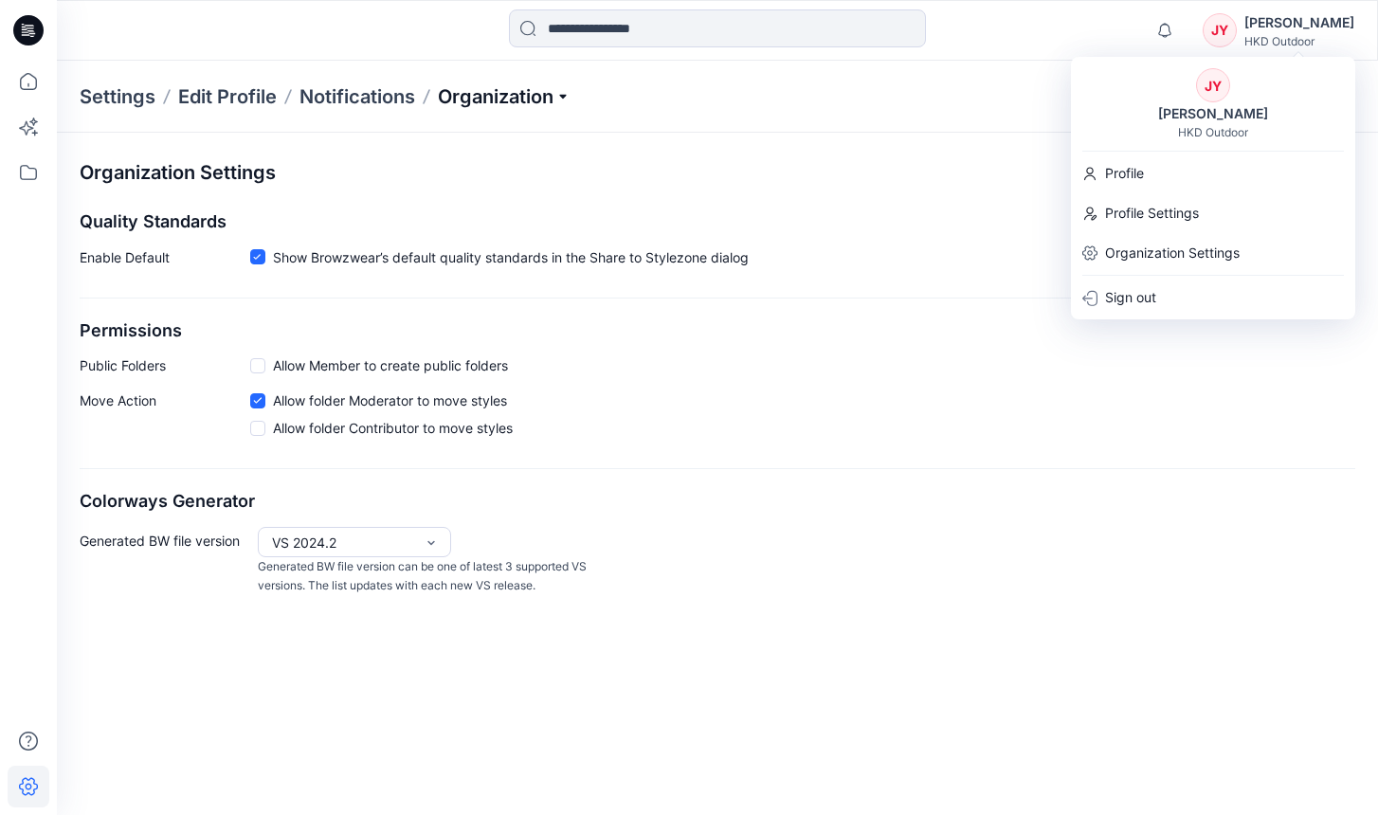
click at [463, 102] on p "Organization" at bounding box center [504, 96] width 133 height 27
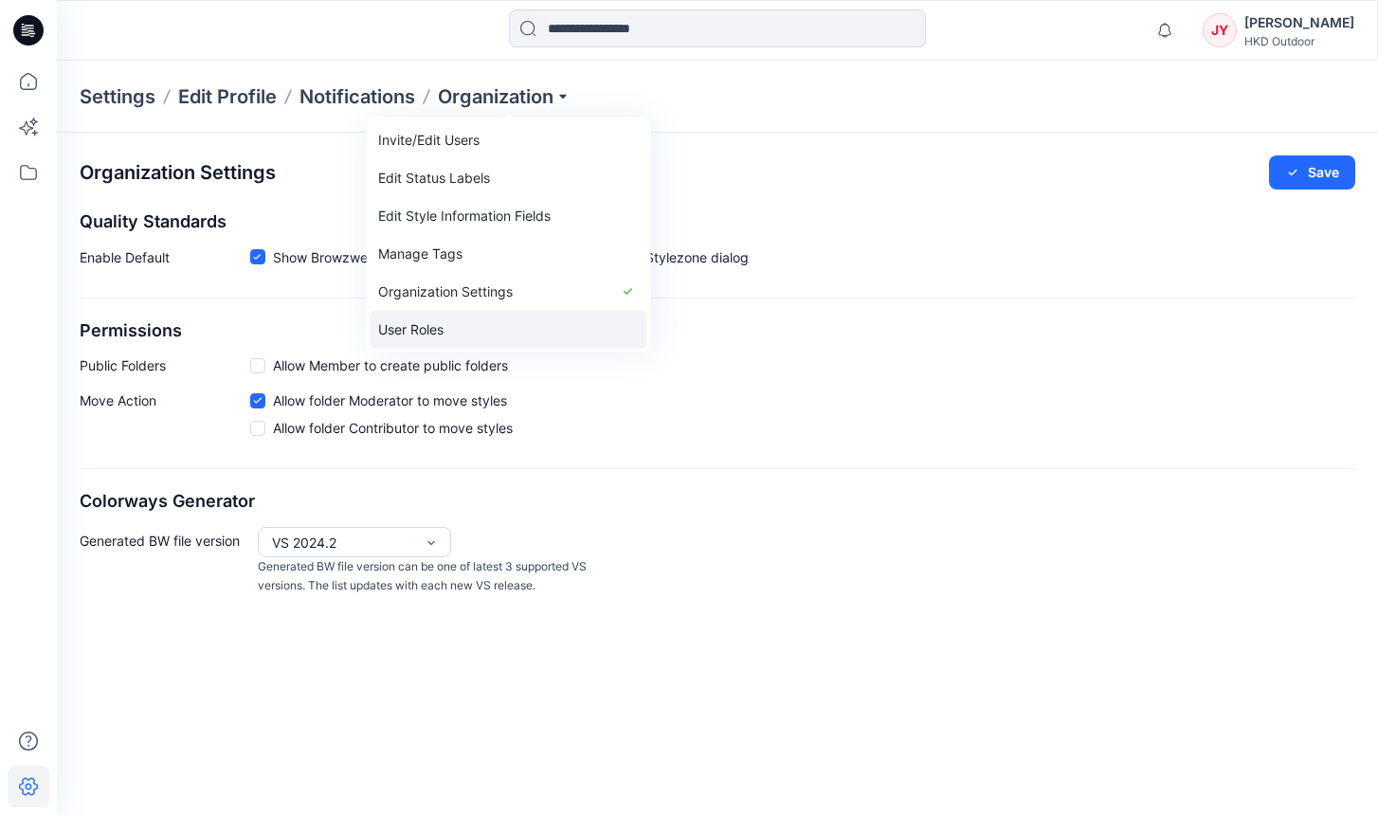
click at [470, 327] on link "User Roles" at bounding box center [508, 330] width 277 height 38
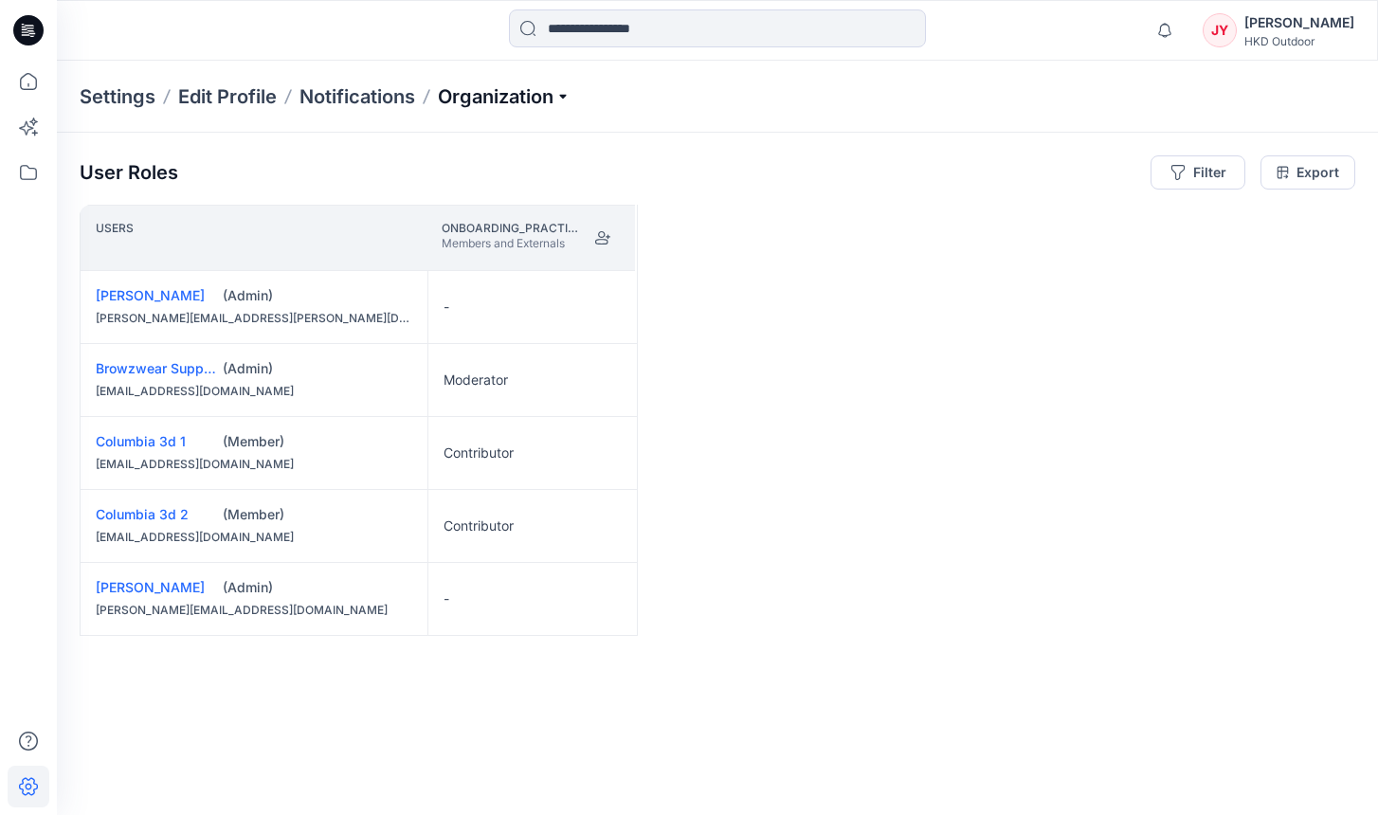
click at [545, 95] on p "Organization" at bounding box center [504, 96] width 133 height 27
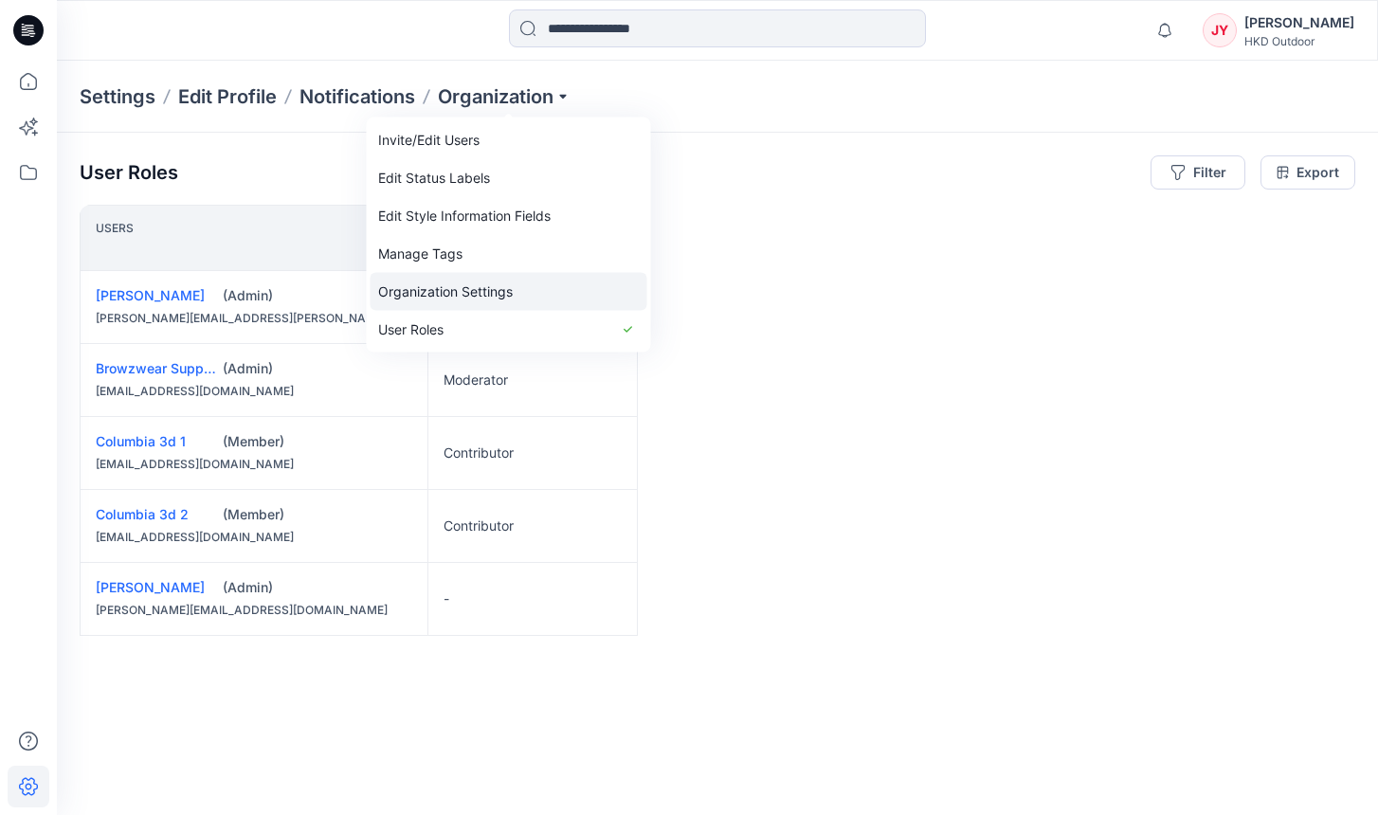
click at [510, 280] on link "Organization Settings" at bounding box center [508, 292] width 277 height 38
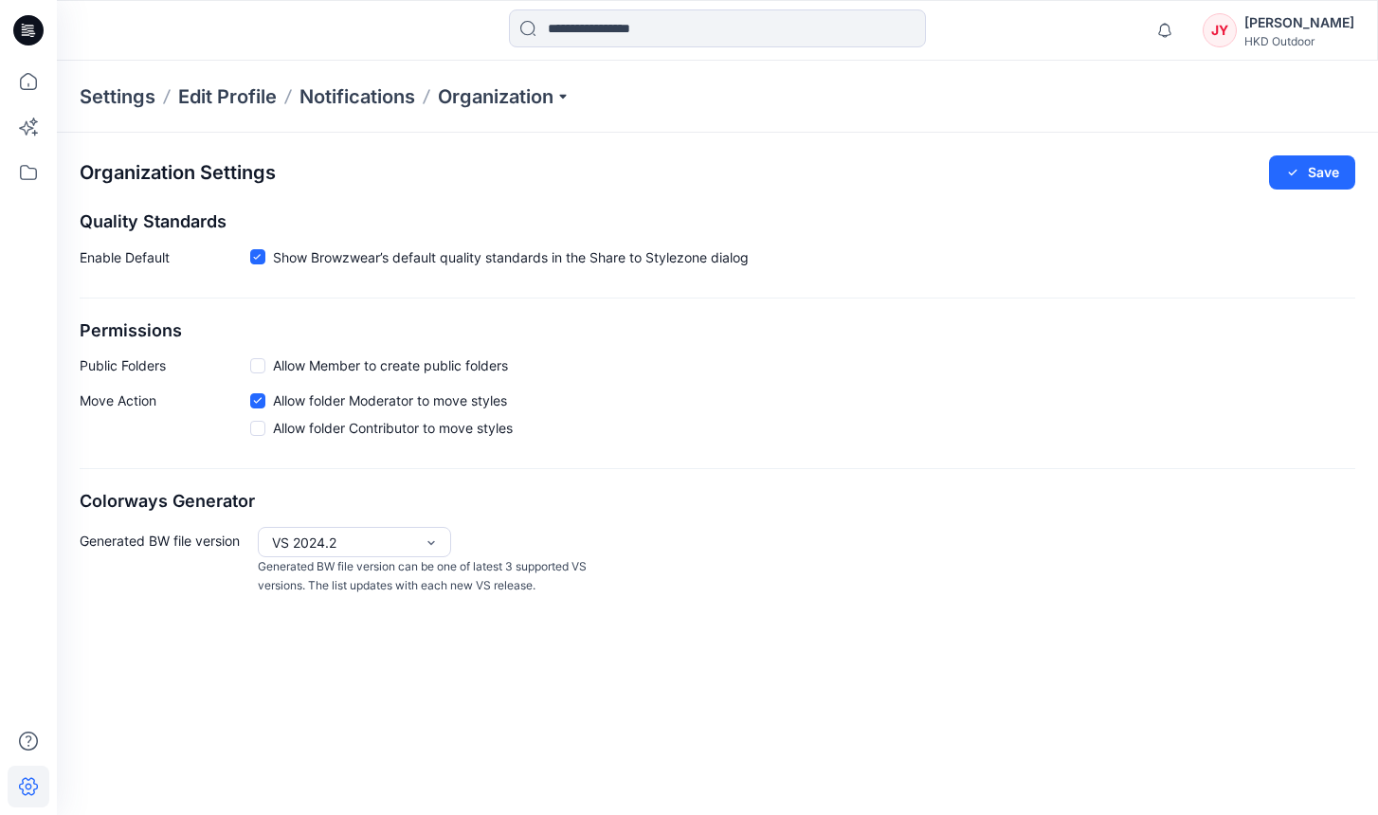
click at [1323, 26] on div "[PERSON_NAME]" at bounding box center [1299, 22] width 110 height 23
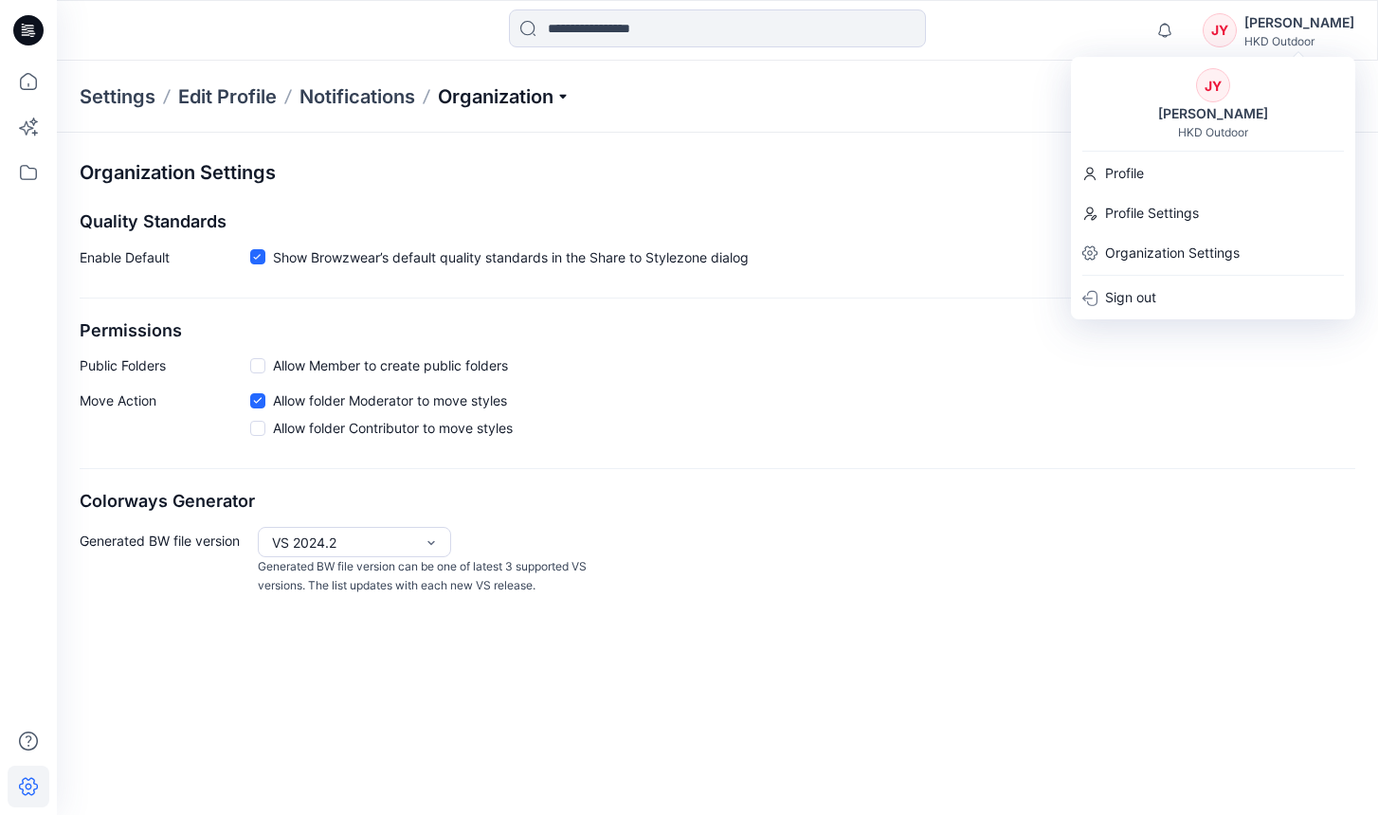
click at [538, 92] on p "Organization" at bounding box center [504, 96] width 133 height 27
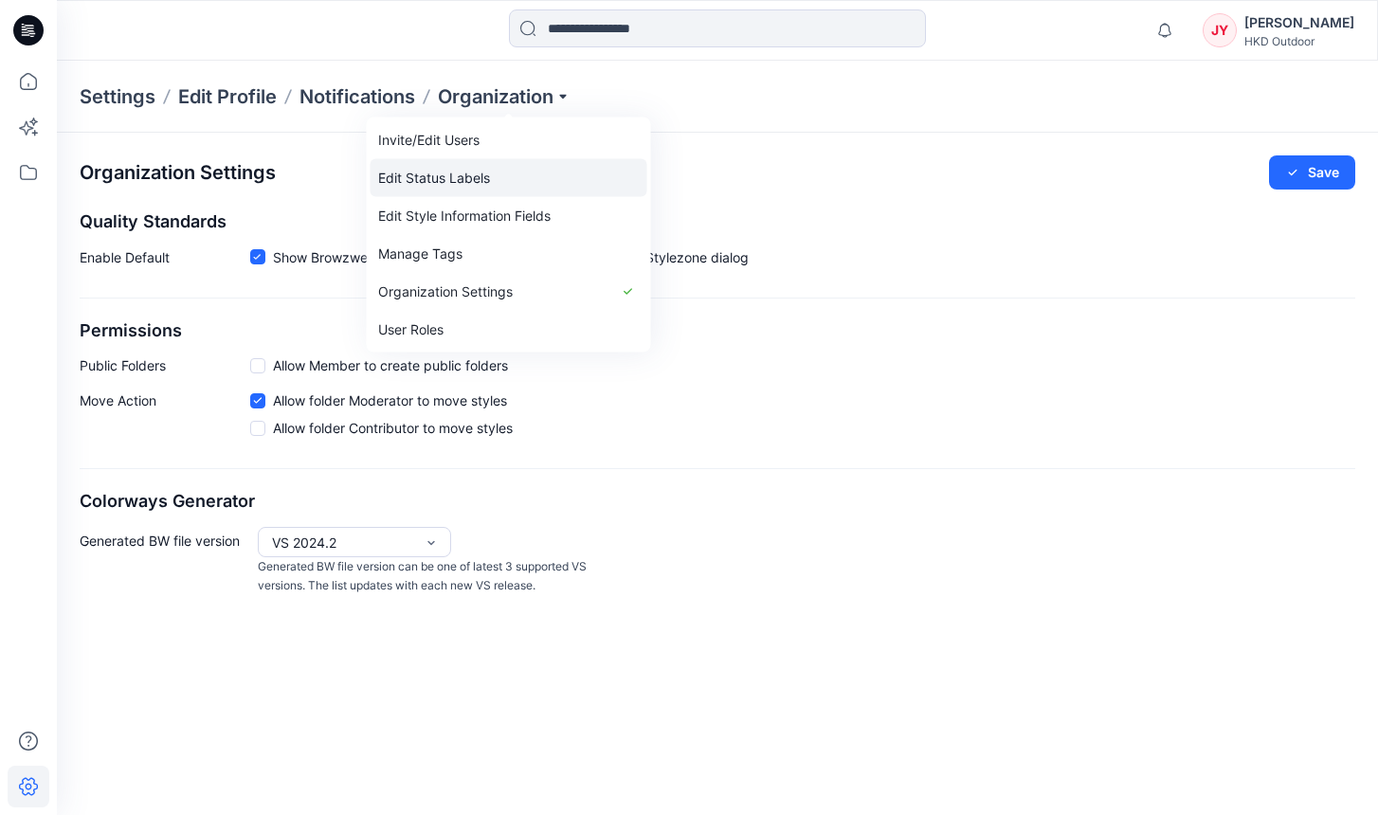
click at [515, 180] on link "Edit Status Labels" at bounding box center [508, 178] width 277 height 38
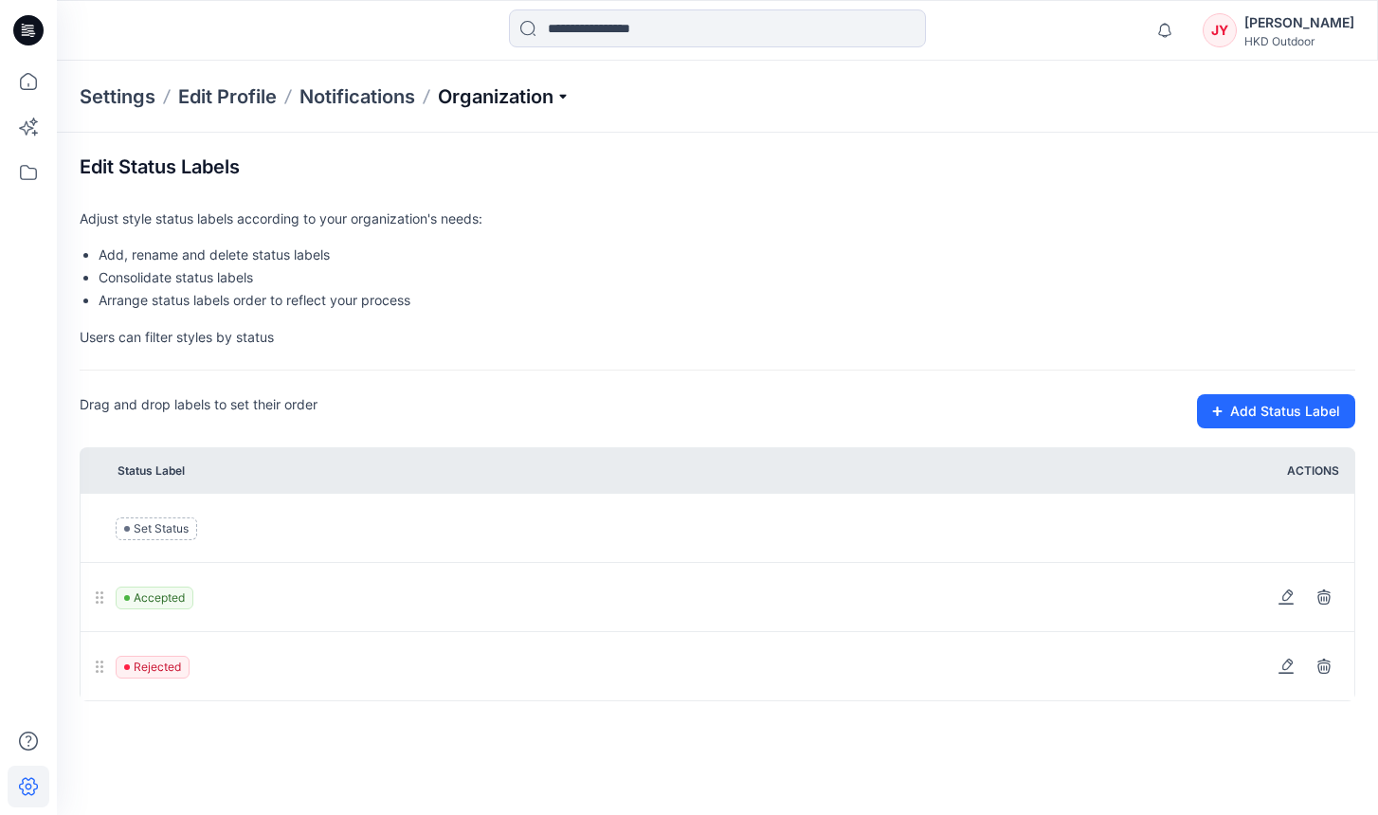
click at [516, 99] on p "Organization" at bounding box center [504, 96] width 133 height 27
click at [537, 415] on div "Drag and drop labels to set their order Add Status Label" at bounding box center [717, 411] width 1275 height 34
